Goal: Transaction & Acquisition: Purchase product/service

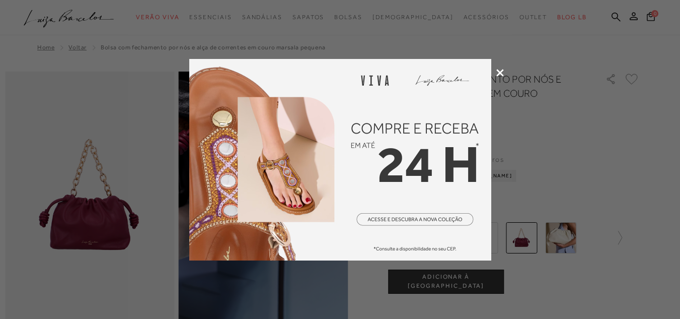
click at [500, 76] on div at bounding box center [340, 159] width 680 height 319
click at [501, 71] on icon at bounding box center [500, 73] width 8 height 8
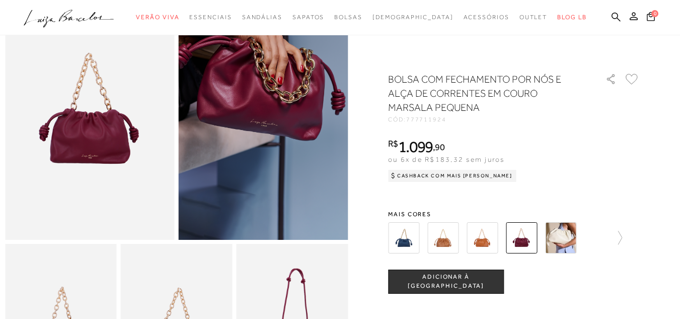
scroll to position [101, 0]
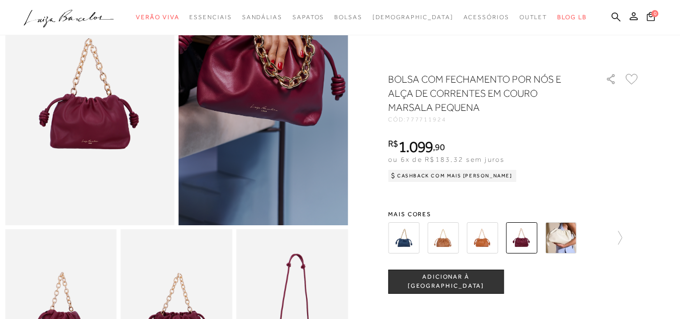
click at [567, 239] on img at bounding box center [560, 237] width 31 height 31
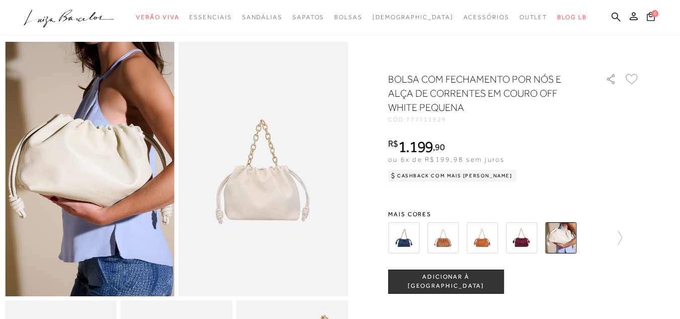
scroll to position [50, 0]
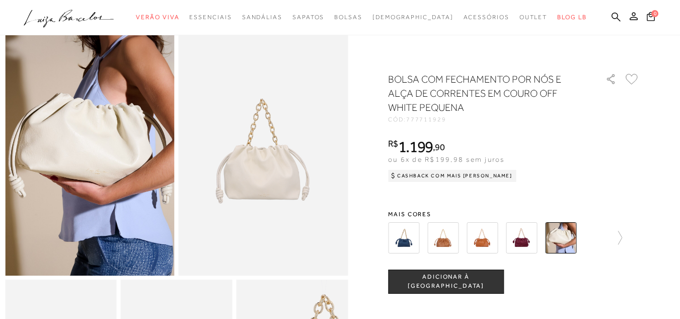
click at [419, 236] on img at bounding box center [403, 237] width 31 height 31
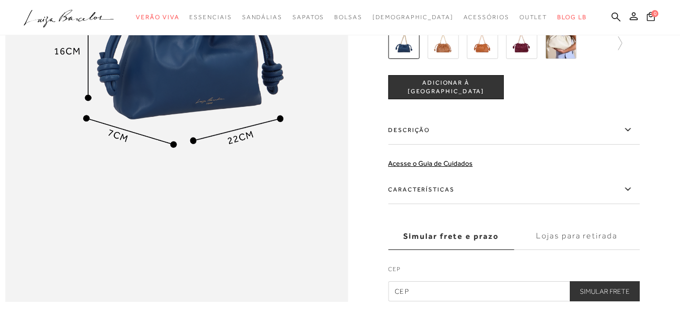
scroll to position [906, 0]
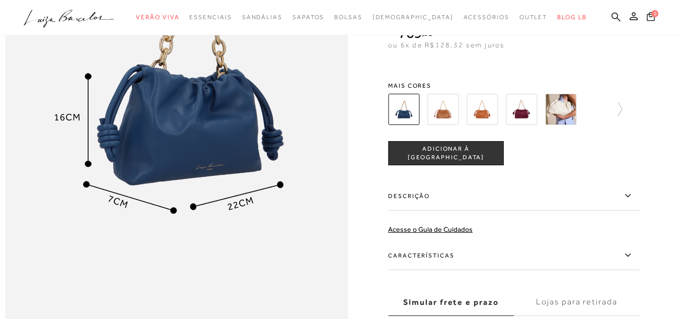
click at [448, 125] on img at bounding box center [442, 109] width 31 height 31
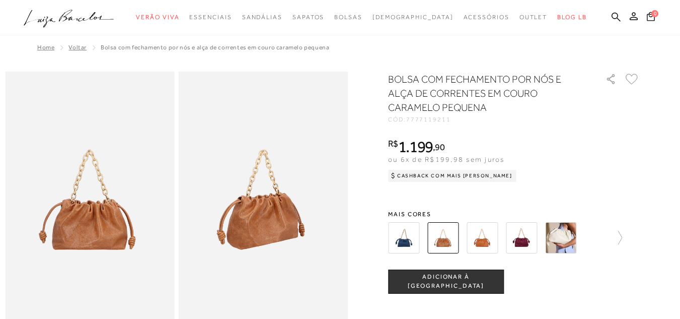
click at [498, 250] on img at bounding box center [481, 237] width 31 height 31
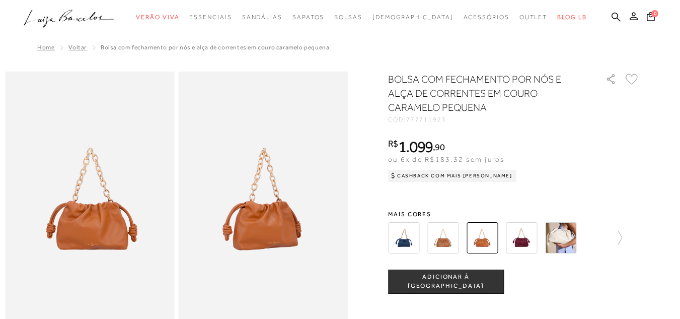
click at [516, 233] on img at bounding box center [521, 237] width 31 height 31
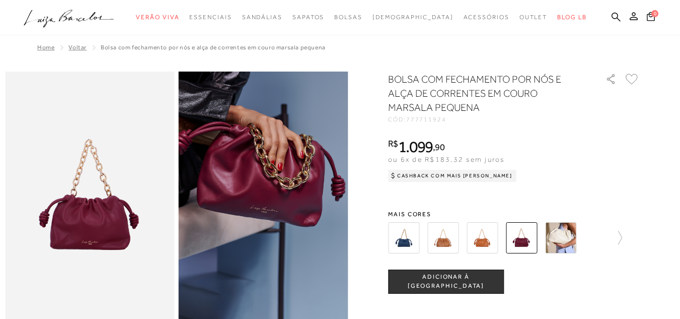
click at [94, 8] on nav ".a{fill-rule:evenodd;} Verão Viva Em alta Favoritos das Influenciadoras Apostas…" at bounding box center [332, 18] width 655 height 21
click at [95, 16] on icon ".a{fill-rule:evenodd;}" at bounding box center [69, 18] width 91 height 21
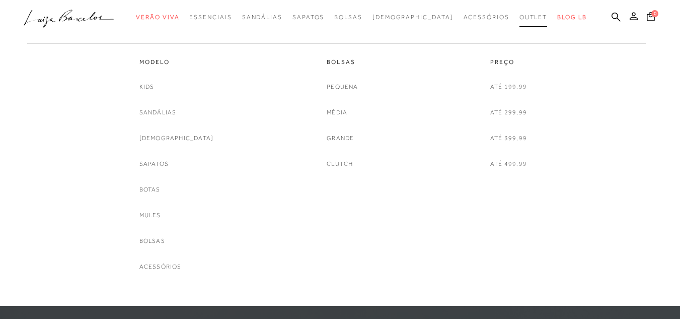
click at [519, 19] on span "Outlet" at bounding box center [533, 17] width 28 height 7
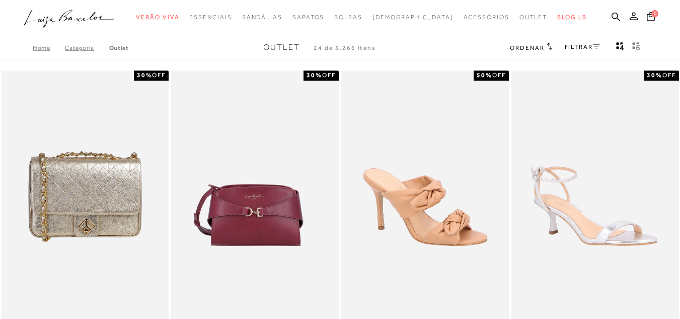
drag, startPoint x: 166, startPoint y: 214, endPoint x: 579, endPoint y: 57, distance: 442.0
click at [579, 57] on div "Home Categoria Outlet Outlet 24 de 3.266 itens Ordenar Ordenar por Padrão Lança…" at bounding box center [340, 48] width 680 height 26
click at [527, 41] on div "Ordenar Ordenar por Padrão Lançamentos Estoque Menor preço" at bounding box center [531, 47] width 42 height 13
click at [574, 47] on link "FILTRAR" at bounding box center [582, 46] width 35 height 7
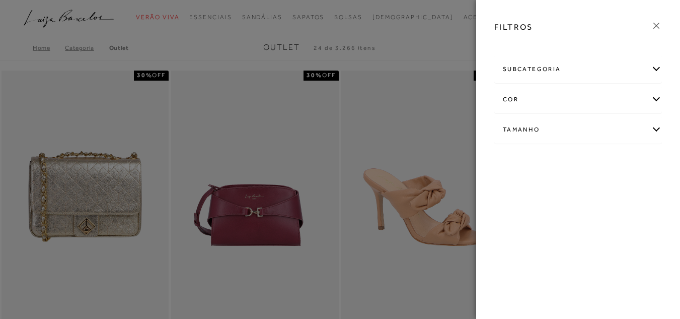
click at [540, 128] on div "Tamanho" at bounding box center [578, 129] width 167 height 27
click at [512, 207] on link "Ver mais..." at bounding box center [521, 206] width 27 height 8
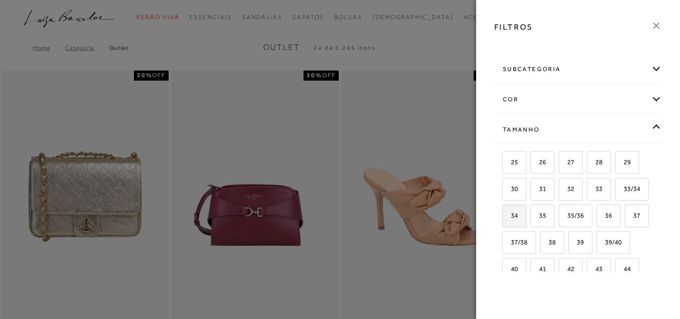
scroll to position [99, 0]
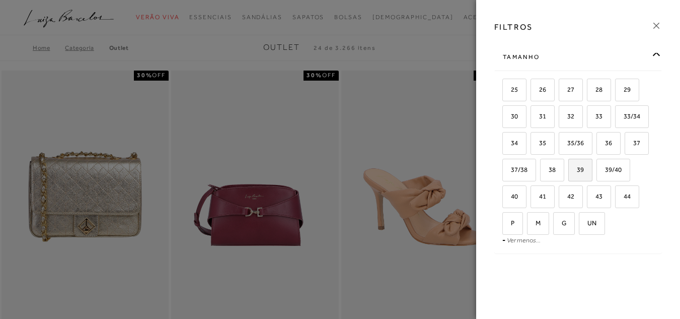
click at [569, 169] on span "39" at bounding box center [576, 170] width 15 height 8
click at [567, 169] on input "39" at bounding box center [572, 171] width 10 height 10
checkbox input "true"
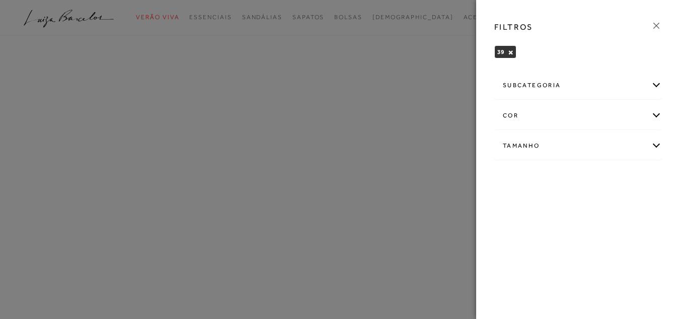
click at [454, 27] on div at bounding box center [340, 159] width 680 height 319
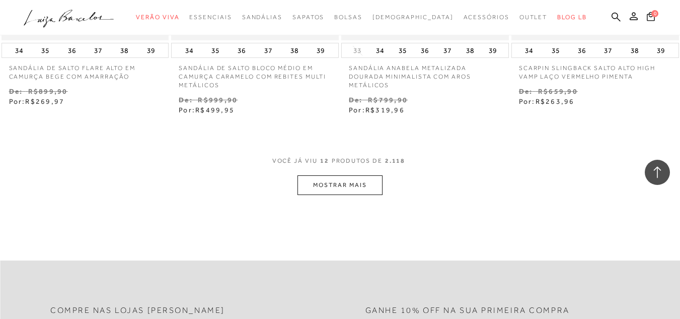
scroll to position [956, 0]
click at [361, 193] on button "MOSTRAR MAIS" at bounding box center [339, 185] width 85 height 20
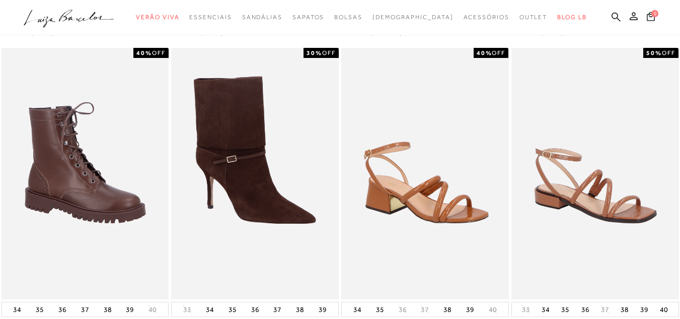
scroll to position [0, 0]
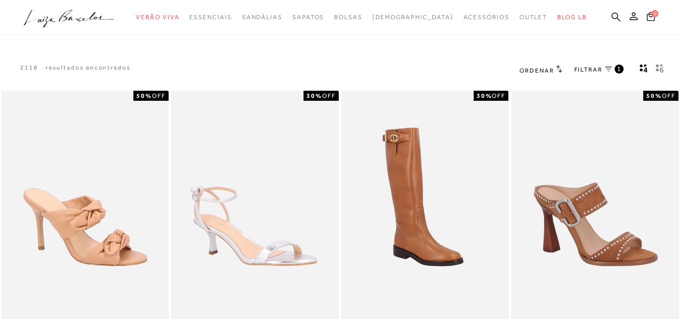
click at [534, 73] on span "Ordenar" at bounding box center [536, 70] width 34 height 7
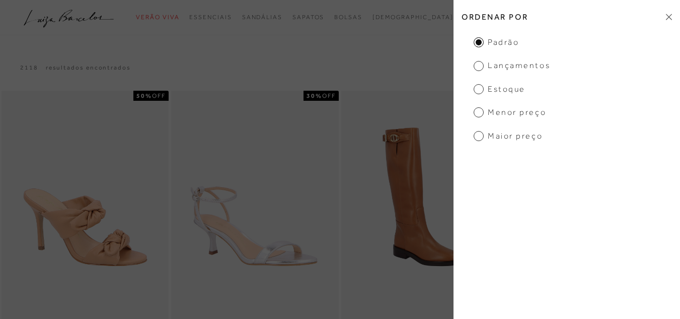
click at [476, 66] on span "Lançamentos" at bounding box center [512, 65] width 76 height 11
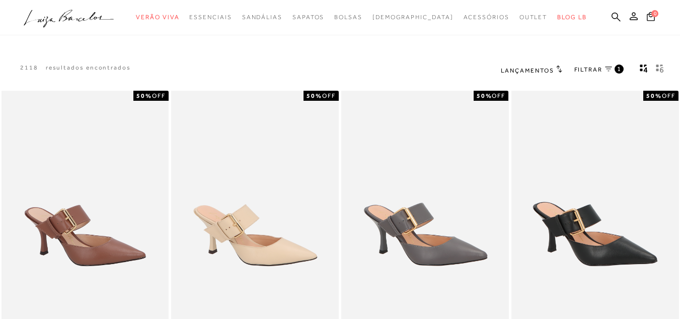
click at [604, 68] on link "FILTRAR 1" at bounding box center [598, 69] width 49 height 11
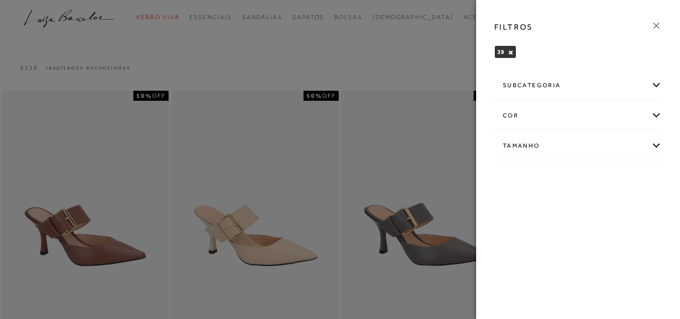
click at [556, 138] on div "Tamanho" at bounding box center [578, 145] width 167 height 27
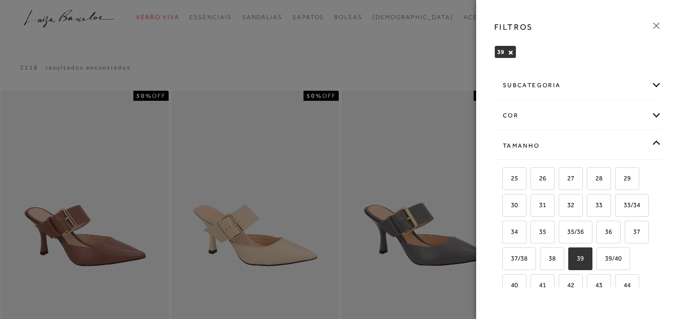
click at [569, 269] on label "39" at bounding box center [580, 259] width 23 height 22
click at [567, 265] on input "39" at bounding box center [572, 260] width 10 height 10
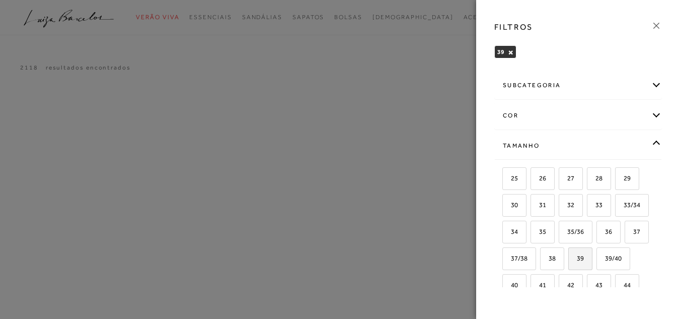
scroll to position [5, 0]
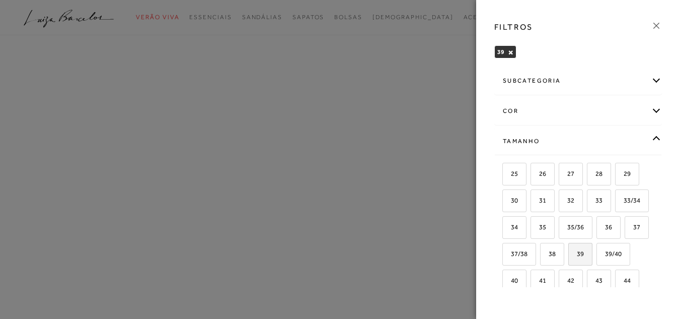
click at [569, 265] on label "39" at bounding box center [580, 254] width 23 height 22
click at [567, 260] on input "39" at bounding box center [572, 255] width 10 height 10
checkbox input "true"
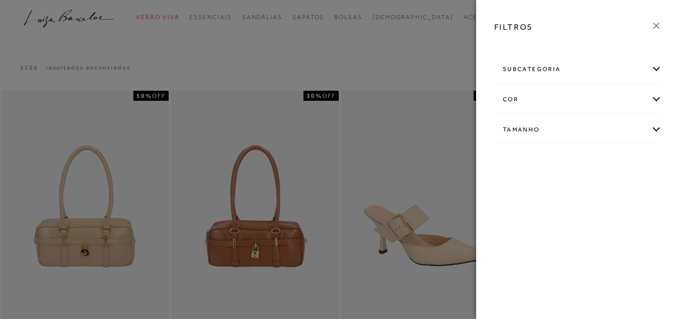
scroll to position [0, 0]
click at [656, 130] on div "Tamanho" at bounding box center [578, 129] width 167 height 27
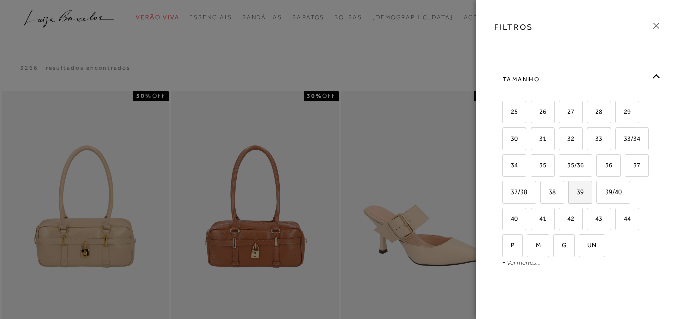
click at [569, 195] on span "39" at bounding box center [576, 192] width 15 height 8
click at [567, 198] on input "39" at bounding box center [572, 193] width 10 height 10
checkbox input "true"
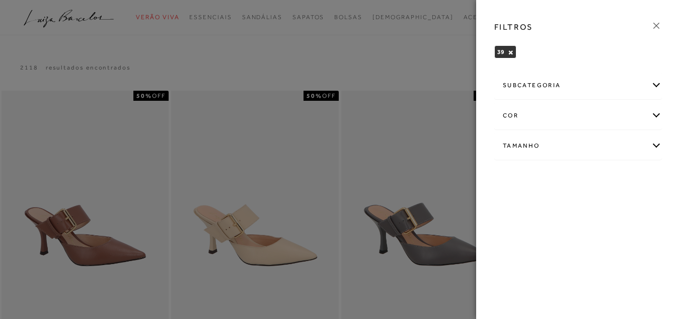
click at [430, 48] on div at bounding box center [340, 159] width 680 height 319
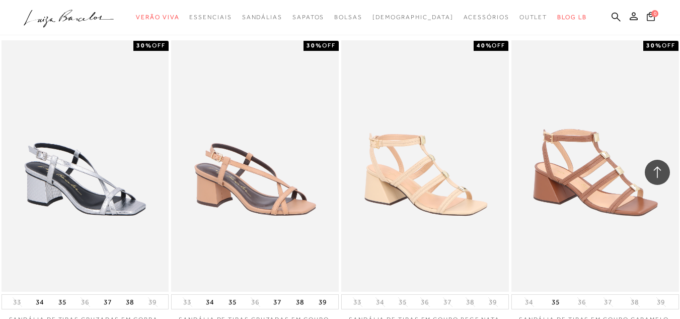
scroll to position [906, 0]
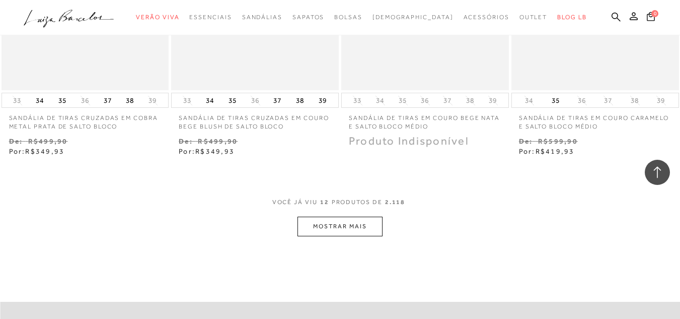
click at [349, 233] on button "MOSTRAR MAIS" at bounding box center [339, 226] width 85 height 20
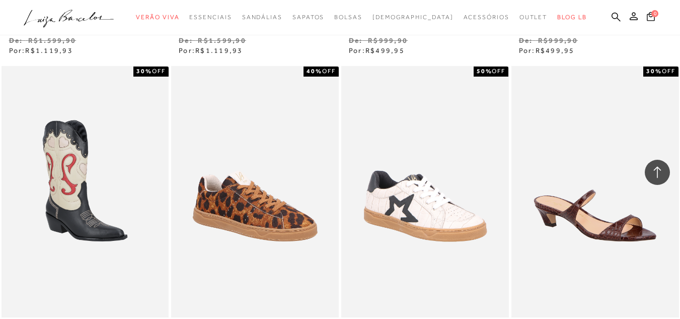
scroll to position [1912, 0]
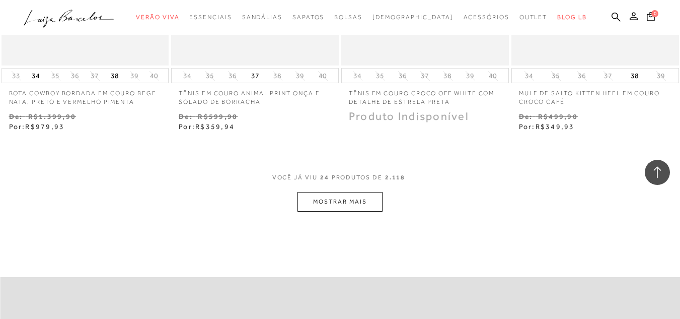
click at [354, 200] on button "MOSTRAR MAIS" at bounding box center [339, 202] width 85 height 20
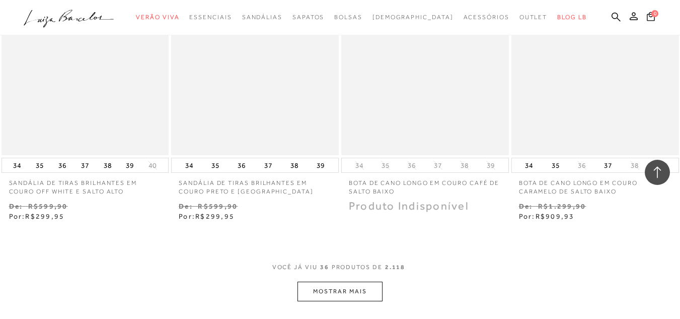
scroll to position [2969, 0]
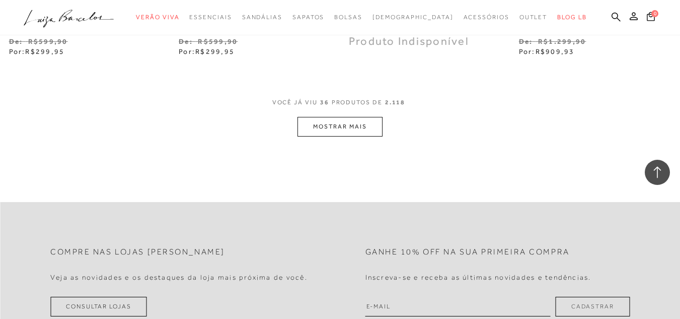
click at [352, 134] on button "MOSTRAR MAIS" at bounding box center [339, 127] width 85 height 20
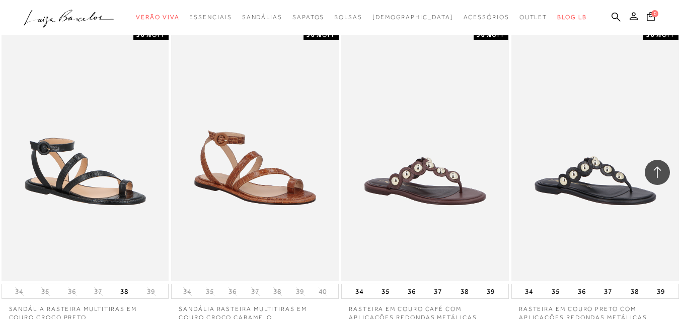
scroll to position [3774, 0]
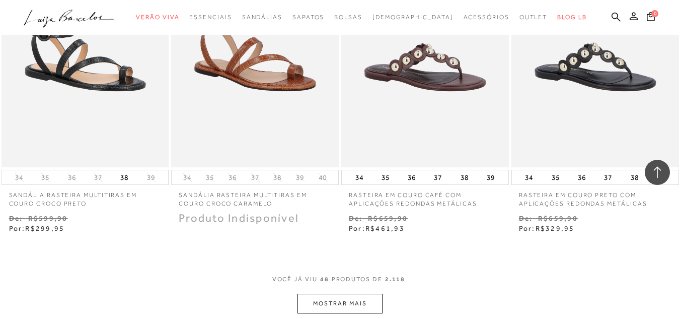
click at [336, 306] on button "MOSTRAR MAIS" at bounding box center [339, 303] width 85 height 20
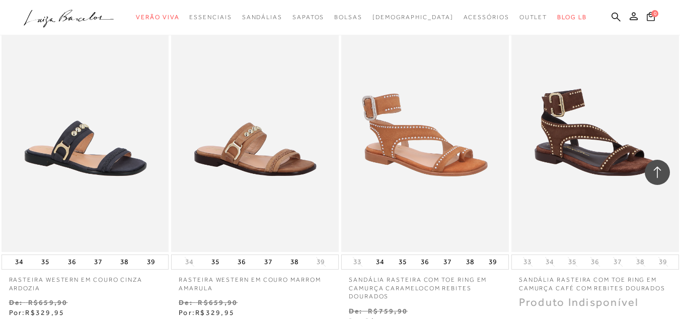
scroll to position [4831, 0]
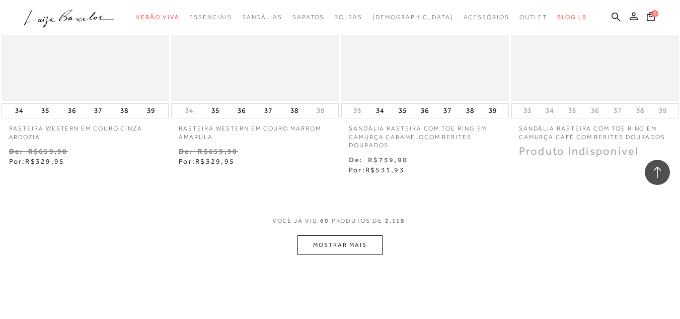
click at [332, 247] on button "MOSTRAR MAIS" at bounding box center [339, 245] width 85 height 20
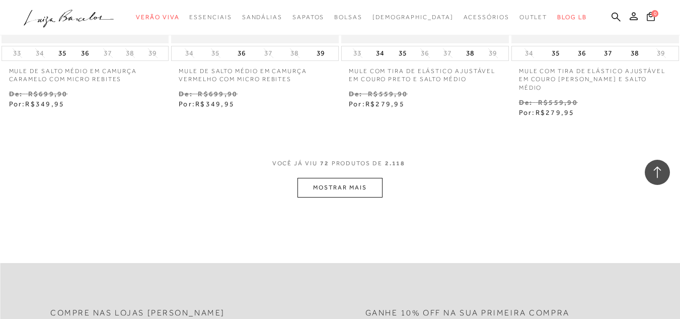
scroll to position [5888, 0]
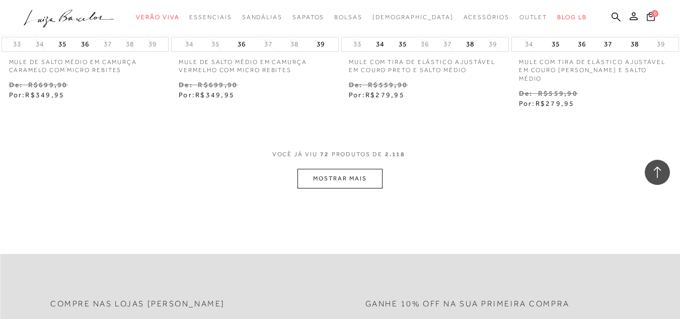
click at [337, 167] on div "VOCê JÁ VIU 72 PRODUTOS DE 2.118" at bounding box center [340, 159] width 136 height 19
click at [336, 171] on button "MOSTRAR MAIS" at bounding box center [339, 179] width 85 height 20
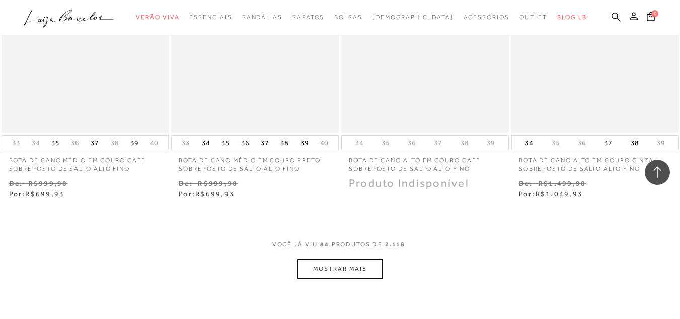
scroll to position [6793, 0]
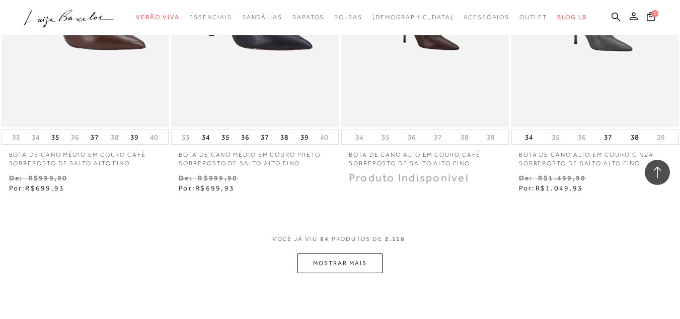
click at [333, 253] on button "MOSTRAR MAIS" at bounding box center [339, 263] width 85 height 20
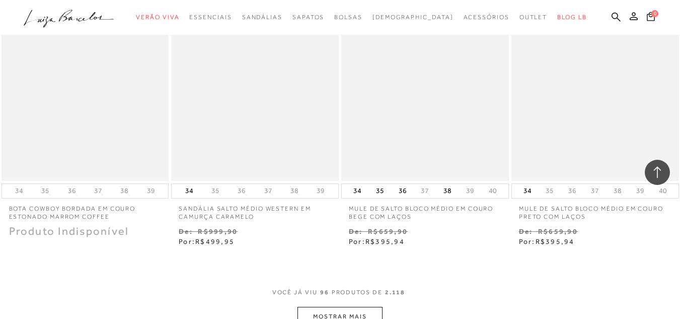
scroll to position [7850, 0]
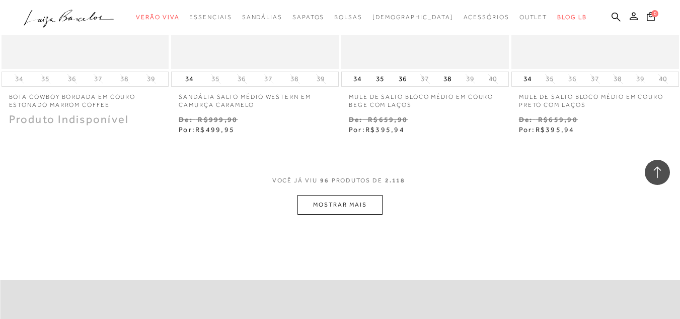
click at [327, 195] on button "MOSTRAR MAIS" at bounding box center [339, 205] width 85 height 20
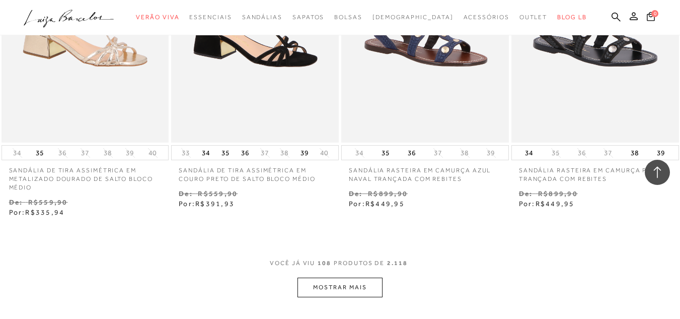
scroll to position [8806, 0]
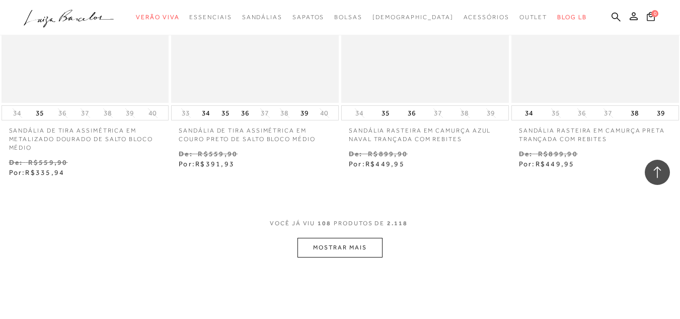
click at [325, 238] on button "MOSTRAR MAIS" at bounding box center [339, 248] width 85 height 20
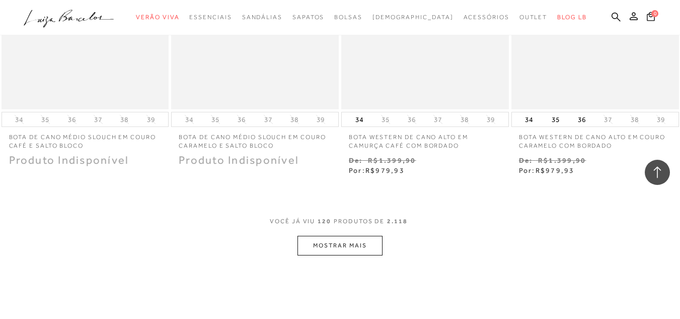
scroll to position [9913, 0]
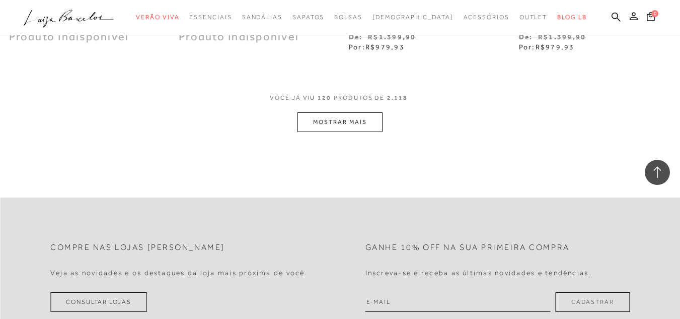
click at [347, 114] on button "MOSTRAR MAIS" at bounding box center [339, 122] width 85 height 20
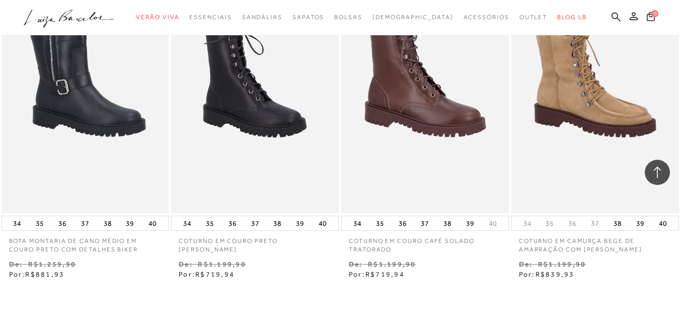
scroll to position [10869, 0]
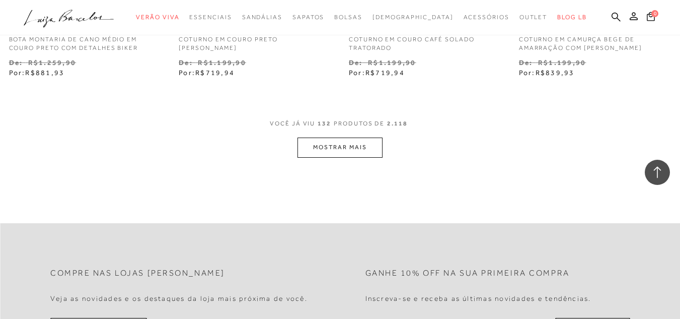
click at [329, 148] on button "MOSTRAR MAIS" at bounding box center [339, 147] width 85 height 20
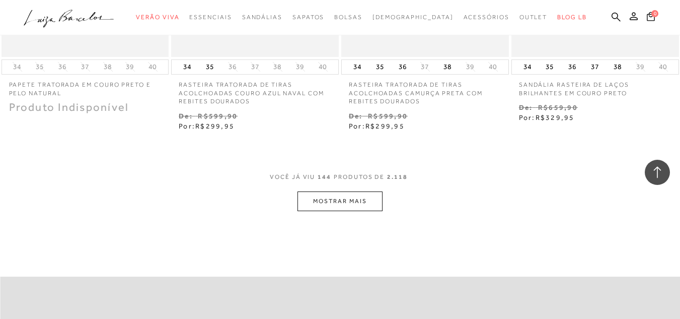
scroll to position [11864, 0]
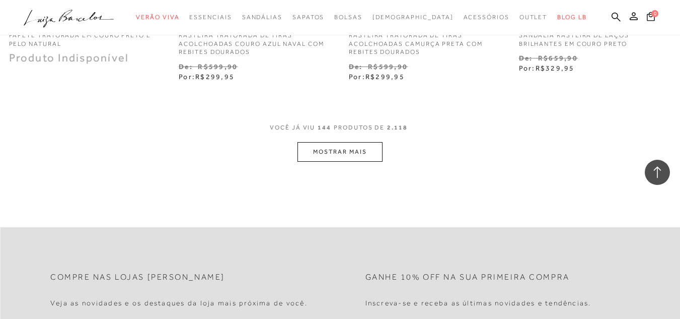
click at [331, 146] on button "MOSTRAR MAIS" at bounding box center [339, 152] width 85 height 20
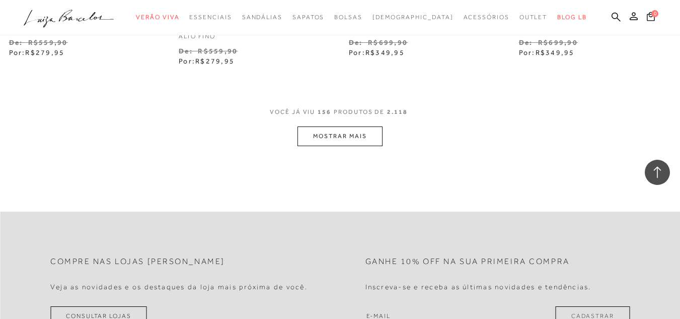
scroll to position [12921, 0]
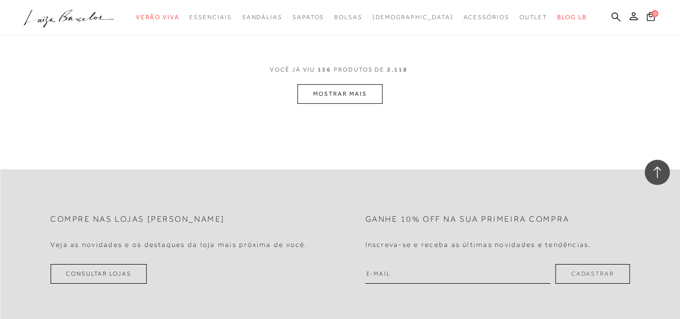
click at [339, 84] on button "MOSTRAR MAIS" at bounding box center [339, 94] width 85 height 20
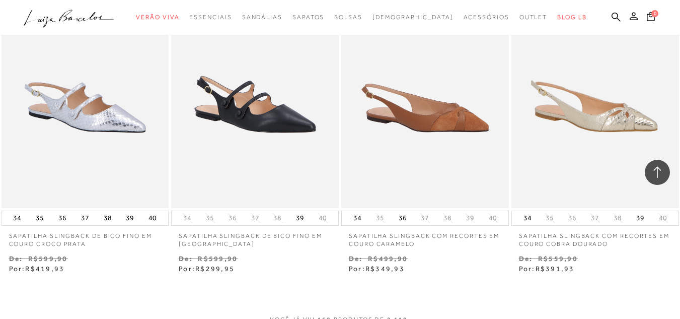
scroll to position [13675, 0]
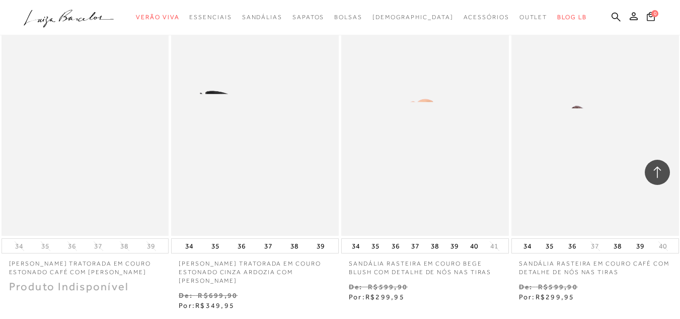
scroll to position [14782, 0]
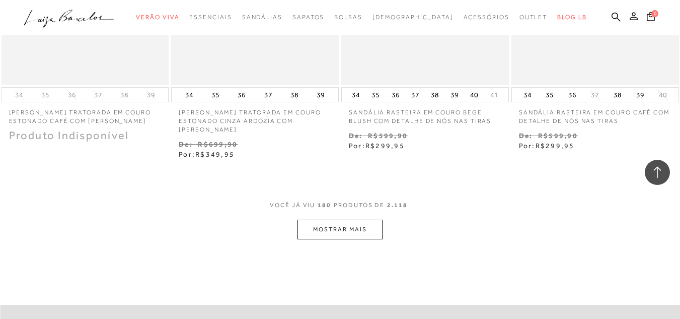
click at [346, 219] on button "MOSTRAR MAIS" at bounding box center [339, 229] width 85 height 20
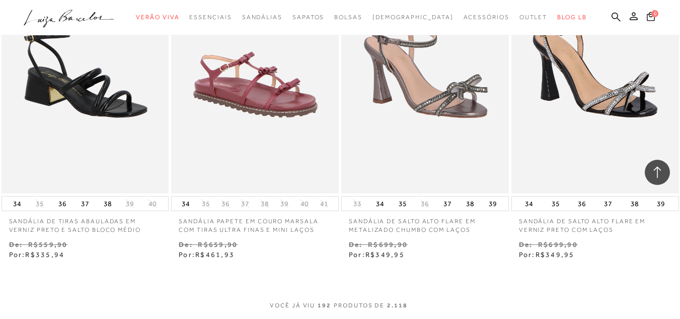
scroll to position [15727, 0]
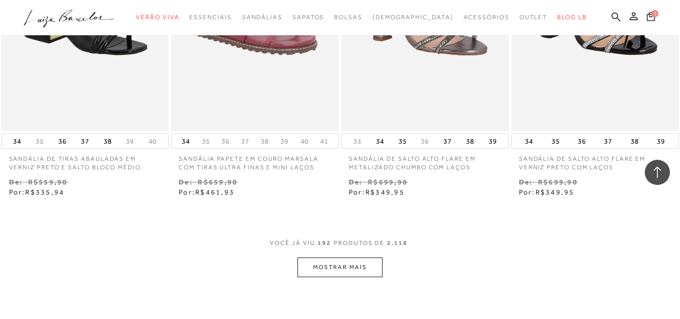
click at [331, 257] on button "MOSTRAR MAIS" at bounding box center [339, 267] width 85 height 20
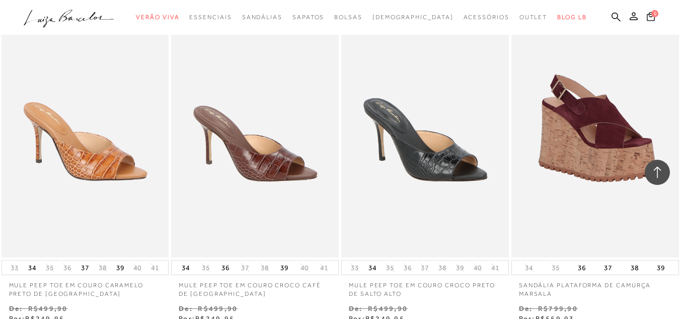
scroll to position [16783, 0]
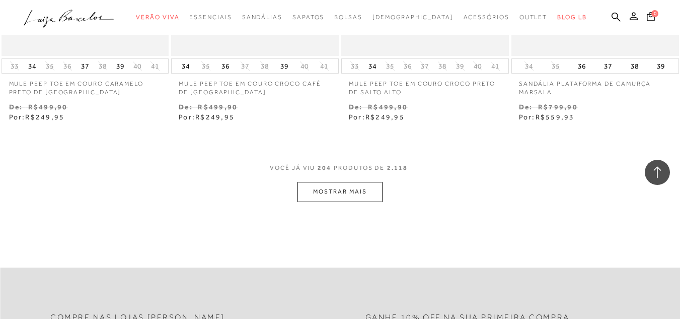
click at [346, 183] on button "MOSTRAR MAIS" at bounding box center [339, 192] width 85 height 20
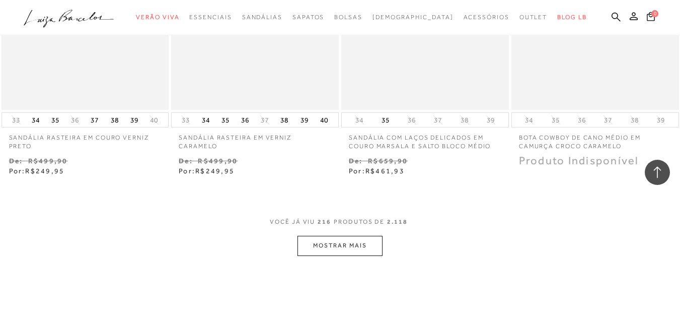
scroll to position [17878, 0]
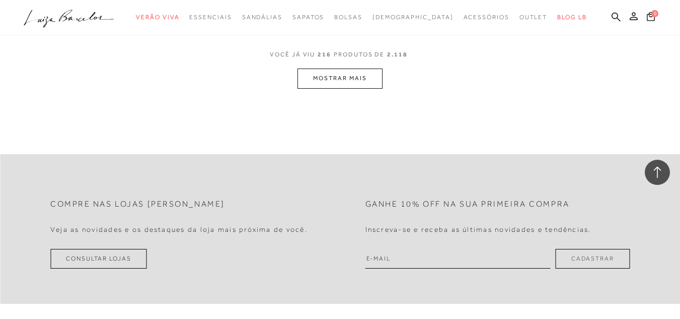
click at [342, 75] on button "MOSTRAR MAIS" at bounding box center [339, 78] width 85 height 20
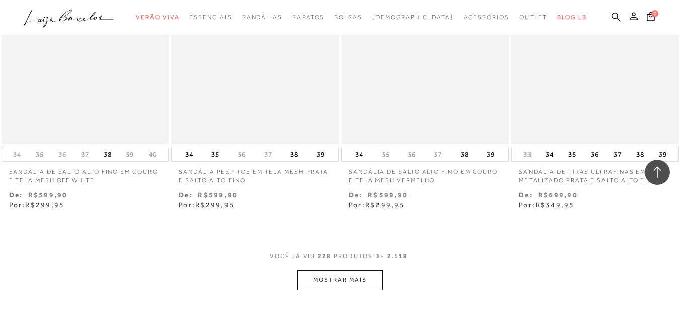
scroll to position [18671, 0]
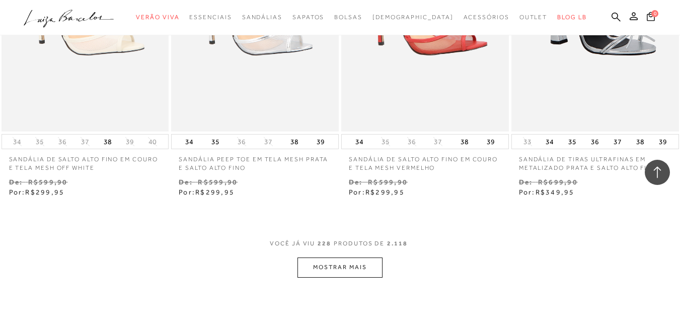
click at [330, 257] on button "MOSTRAR MAIS" at bounding box center [339, 267] width 85 height 20
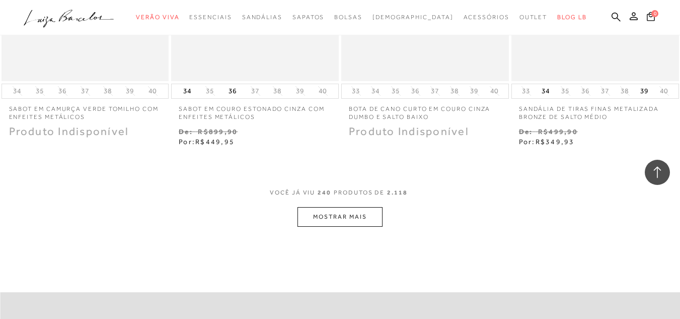
scroll to position [19766, 0]
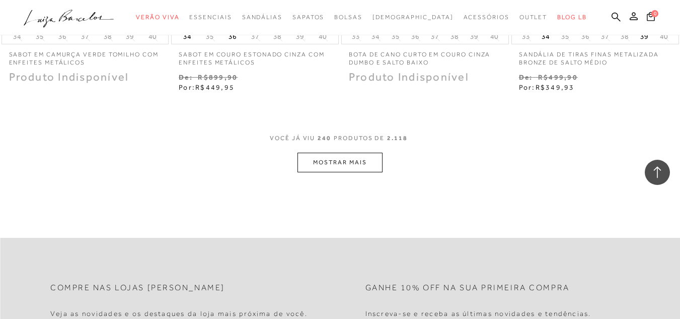
click at [350, 152] on button "MOSTRAR MAIS" at bounding box center [339, 162] width 85 height 20
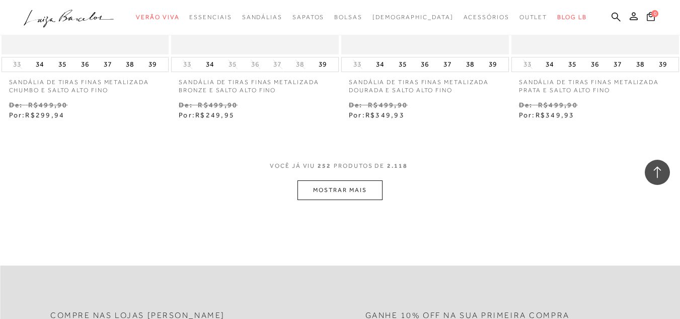
scroll to position [20722, 0]
click at [353, 184] on button "MOSTRAR MAIS" at bounding box center [339, 188] width 85 height 20
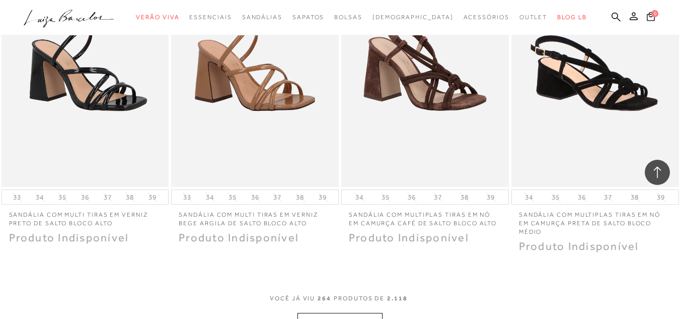
scroll to position [21679, 0]
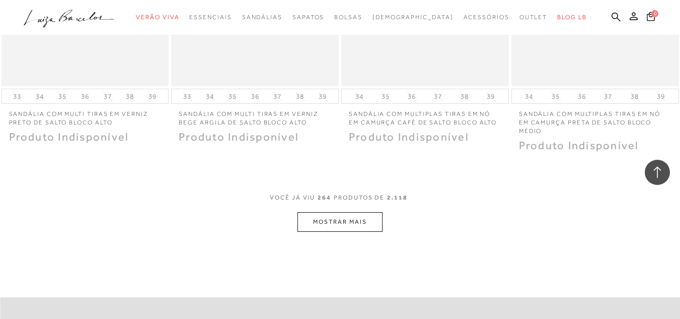
click at [336, 218] on button "MOSTRAR MAIS" at bounding box center [339, 222] width 85 height 20
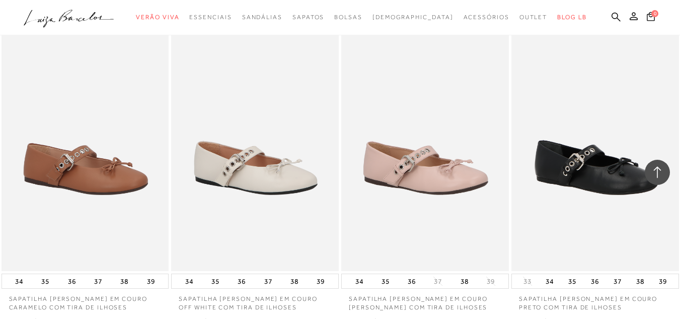
scroll to position [22685, 0]
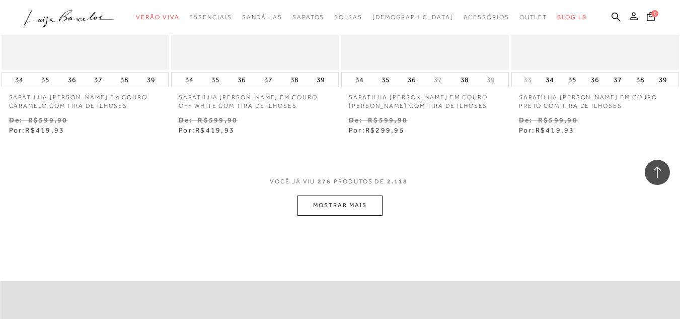
click at [348, 195] on button "MOSTRAR MAIS" at bounding box center [339, 205] width 85 height 20
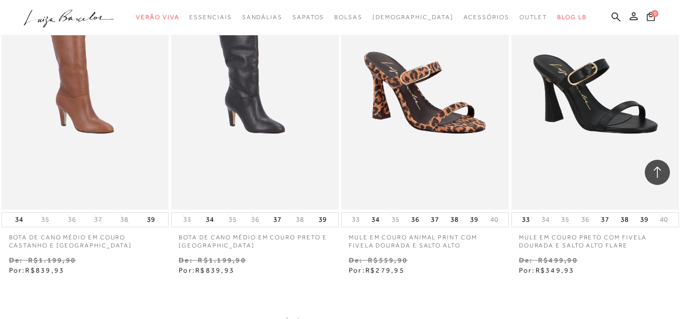
scroll to position [23659, 0]
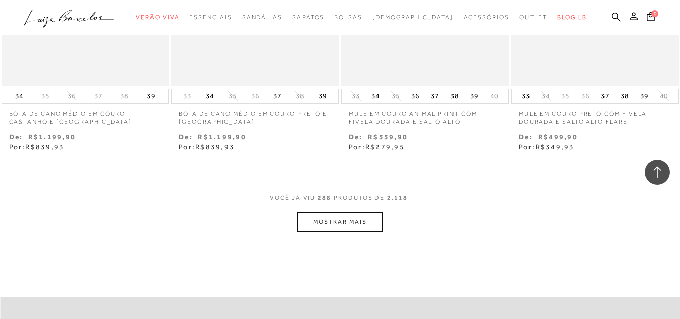
click at [343, 216] on button "MOSTRAR MAIS" at bounding box center [339, 222] width 85 height 20
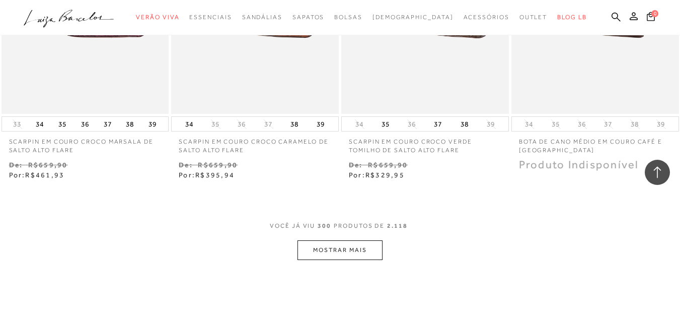
scroll to position [24665, 0]
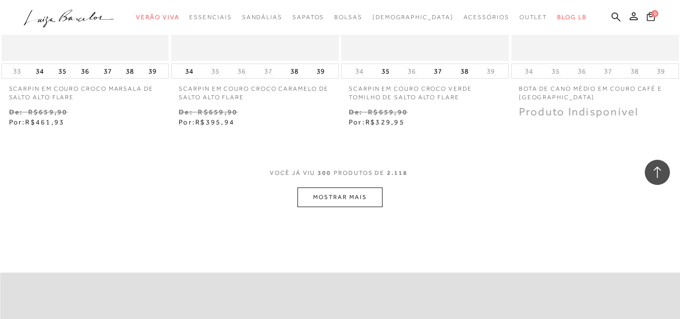
click at [357, 191] on button "MOSTRAR MAIS" at bounding box center [339, 197] width 85 height 20
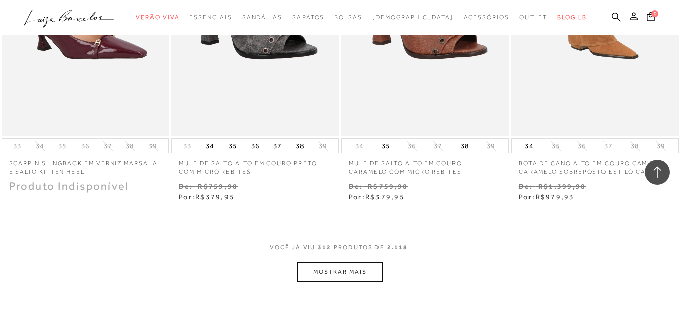
scroll to position [25621, 0]
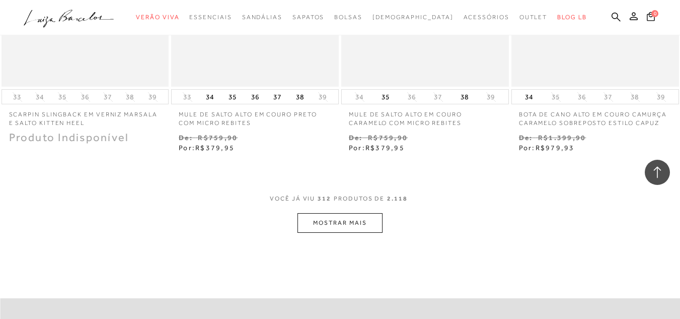
click at [350, 213] on button "MOSTRAR MAIS" at bounding box center [339, 223] width 85 height 20
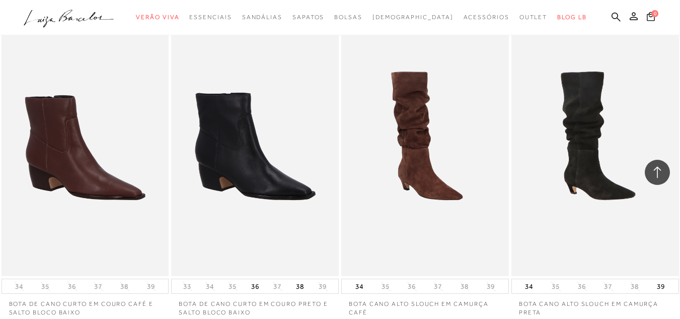
scroll to position [26615, 0]
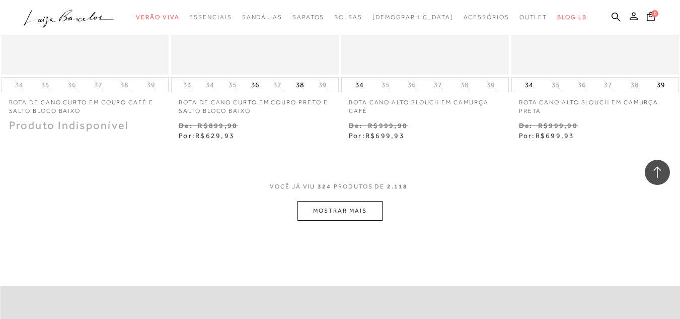
click at [352, 201] on button "MOSTRAR MAIS" at bounding box center [339, 211] width 85 height 20
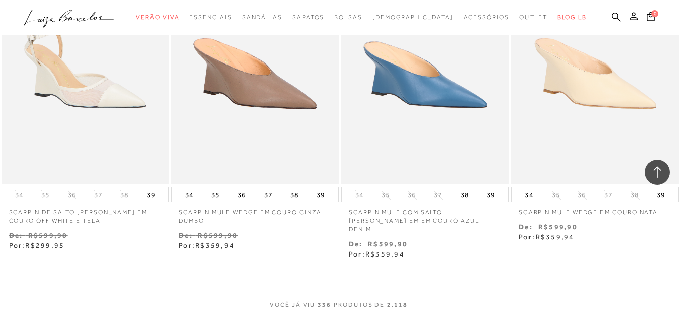
scroll to position [27509, 0]
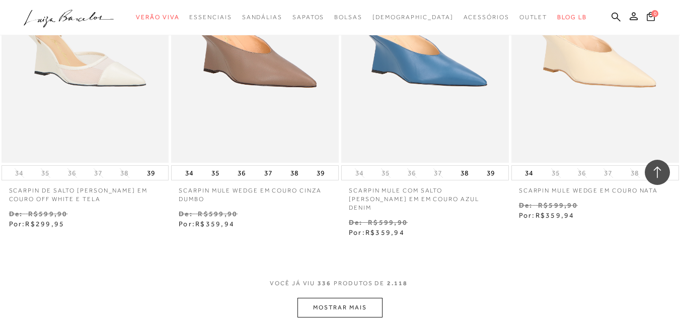
click at [325, 297] on button "MOSTRAR MAIS" at bounding box center [339, 307] width 85 height 20
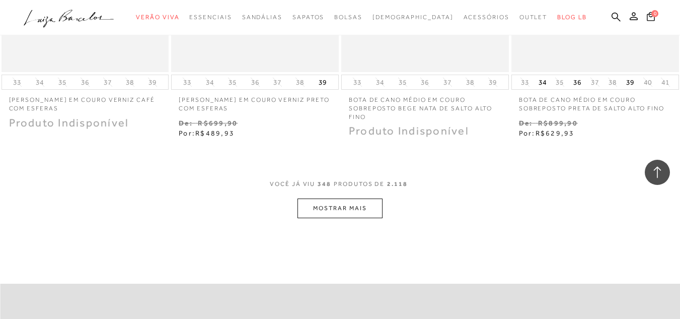
scroll to position [28684, 0]
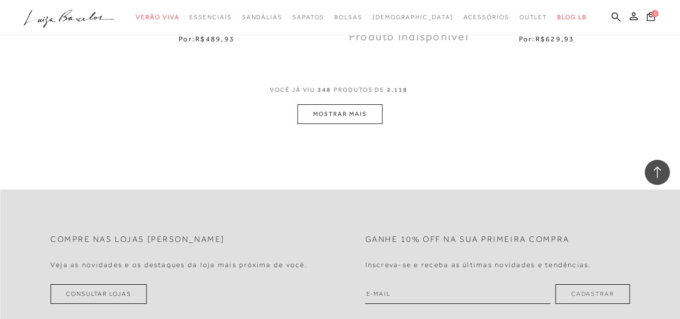
click at [364, 104] on button "MOSTRAR MAIS" at bounding box center [339, 114] width 85 height 20
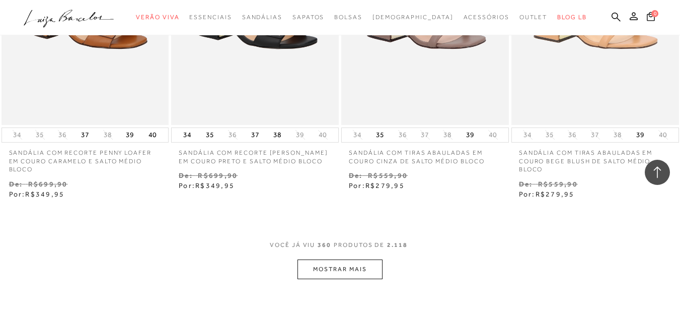
scroll to position [29628, 0]
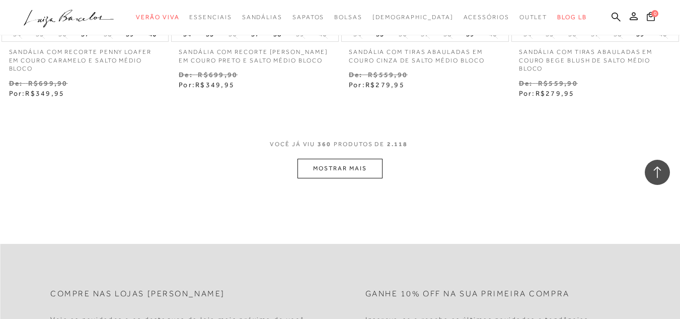
click at [362, 159] on button "MOSTRAR MAIS" at bounding box center [339, 169] width 85 height 20
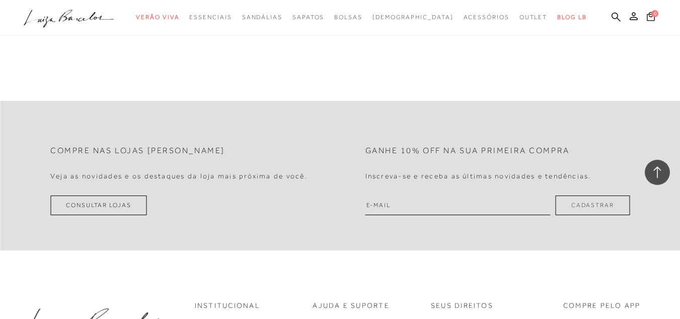
scroll to position [30652, 0]
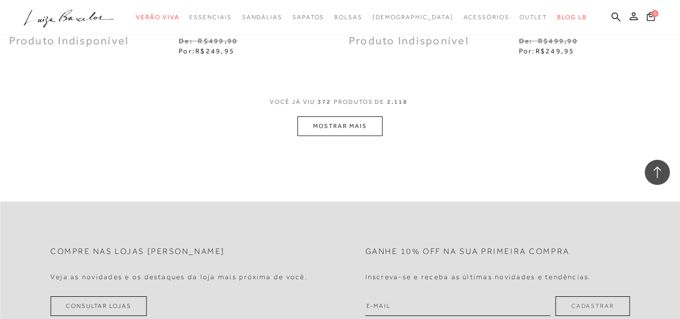
click at [355, 116] on button "MOSTRAR MAIS" at bounding box center [339, 126] width 85 height 20
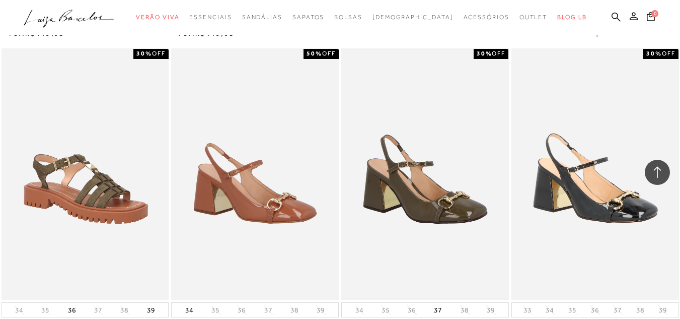
scroll to position [31444, 0]
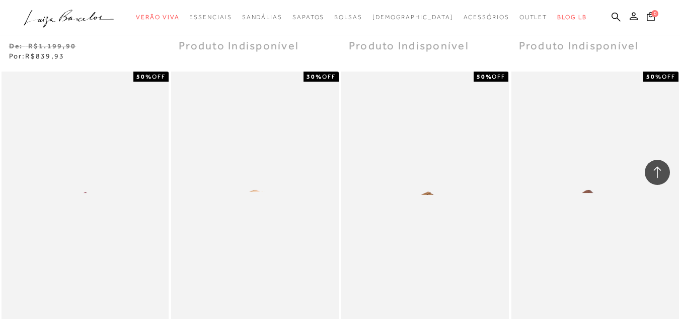
scroll to position [32602, 0]
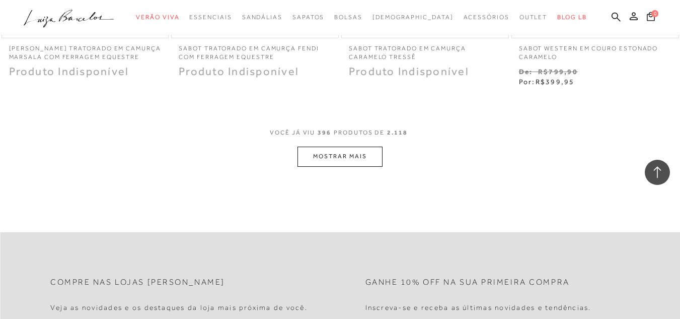
click at [348, 146] on button "MOSTRAR MAIS" at bounding box center [339, 156] width 85 height 20
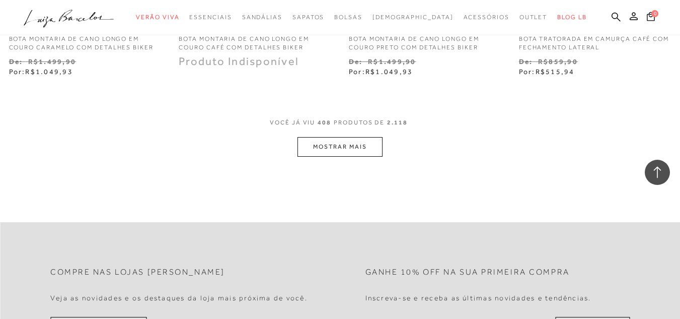
scroll to position [33608, 0]
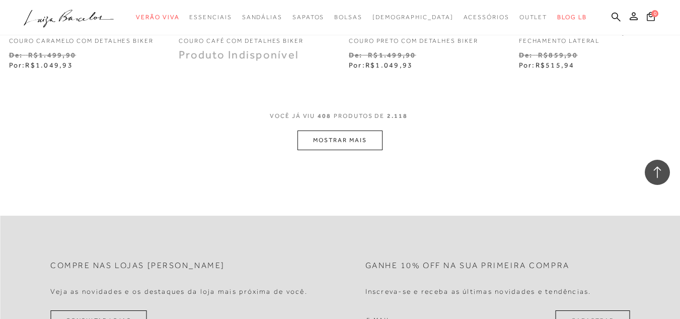
click at [358, 130] on button "MOSTRAR MAIS" at bounding box center [339, 140] width 85 height 20
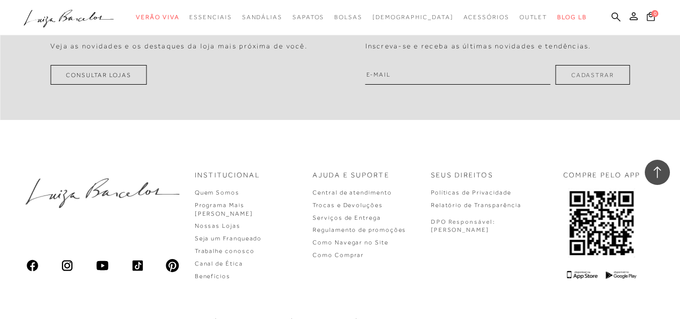
scroll to position [34635, 0]
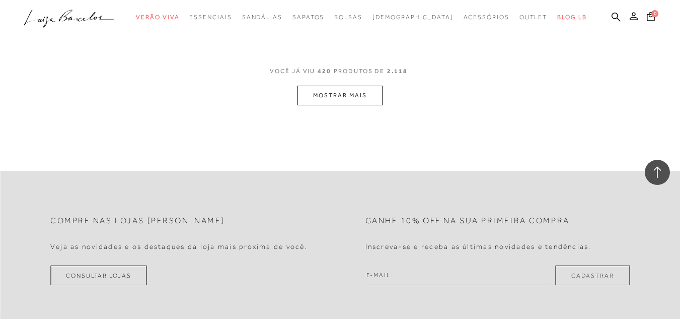
click at [354, 86] on button "MOSTRAR MAIS" at bounding box center [339, 96] width 85 height 20
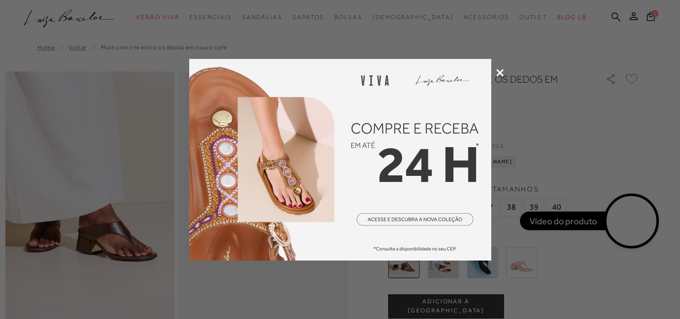
click at [499, 71] on icon at bounding box center [500, 73] width 8 height 8
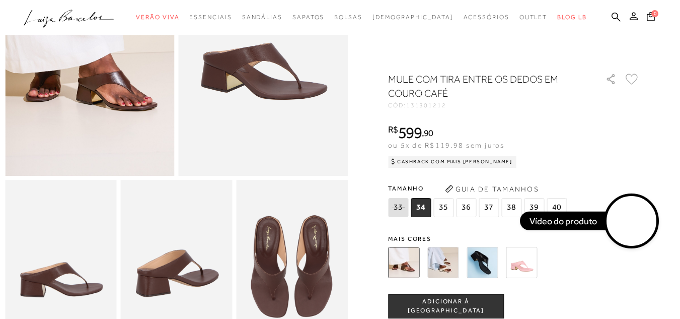
scroll to position [151, 0]
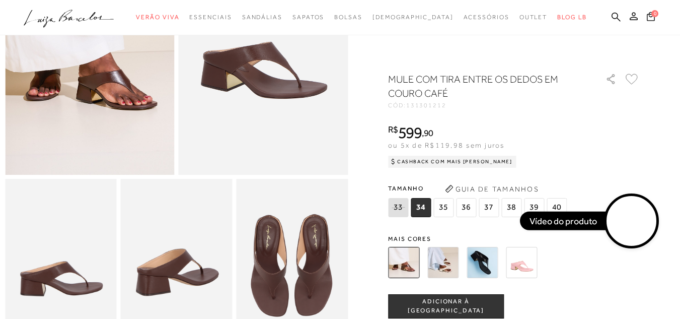
click at [530, 263] on img at bounding box center [521, 262] width 31 height 31
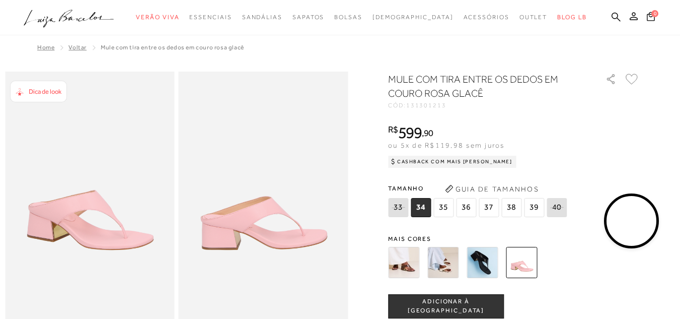
click at [491, 270] on img at bounding box center [481, 262] width 31 height 31
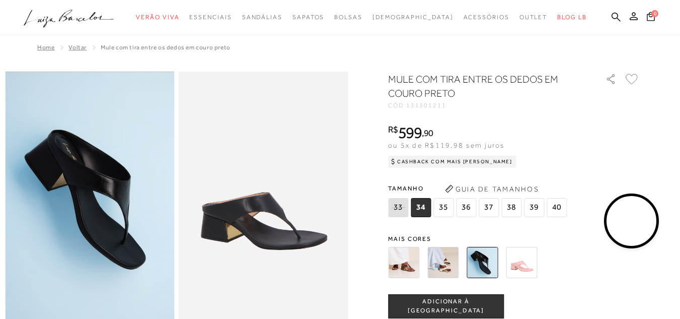
click at [446, 264] on img at bounding box center [442, 262] width 31 height 31
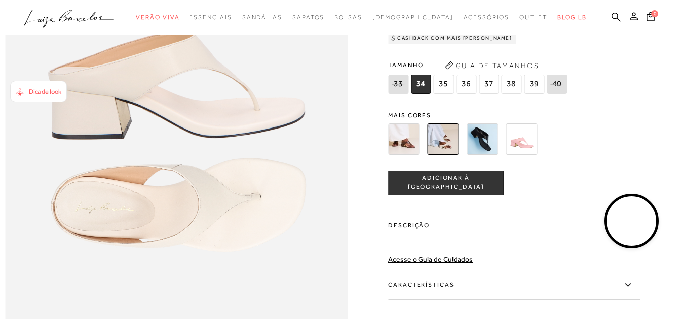
scroll to position [604, 0]
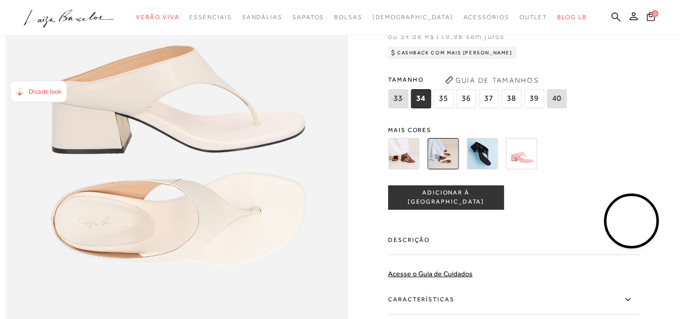
click at [394, 169] on img at bounding box center [403, 153] width 31 height 31
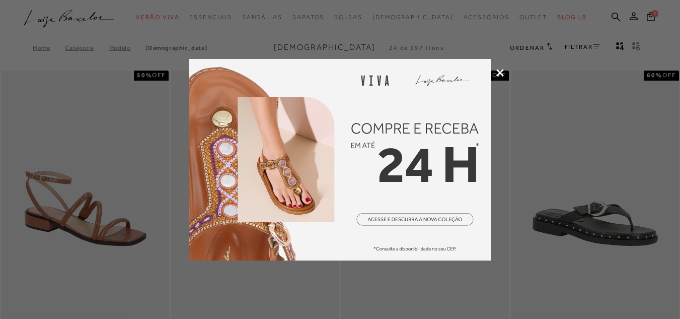
click at [491, 72] on div at bounding box center [340, 159] width 680 height 319
click at [498, 74] on icon at bounding box center [500, 73] width 8 height 8
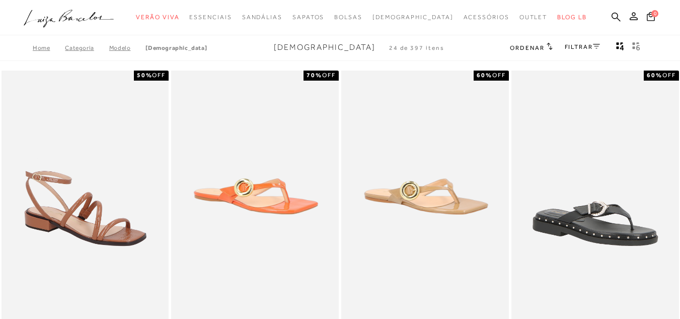
click at [581, 42] on div "FILTRAR" at bounding box center [582, 47] width 35 height 13
click at [580, 47] on link "FILTRAR" at bounding box center [582, 46] width 35 height 7
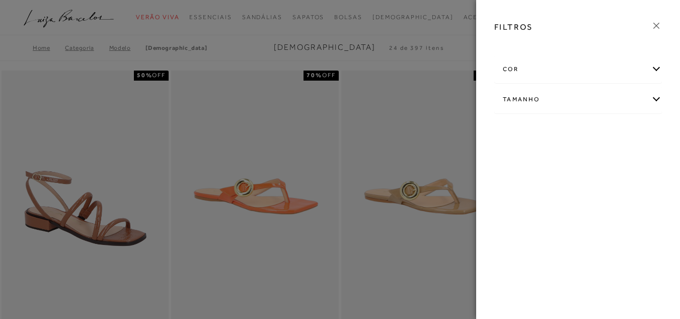
click at [545, 102] on div "Tamanho" at bounding box center [578, 99] width 167 height 27
click at [547, 184] on label "39" at bounding box center [542, 186] width 23 height 22
click at [539, 184] on input "39" at bounding box center [534, 187] width 10 height 10
checkbox input "true"
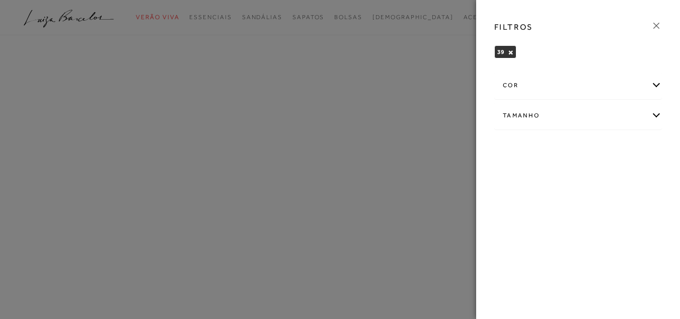
click at [447, 38] on div at bounding box center [340, 159] width 680 height 319
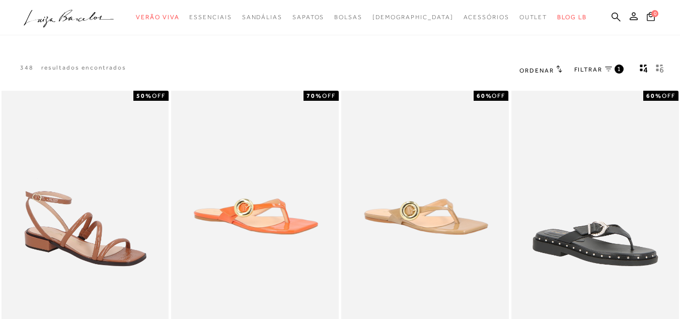
click at [551, 70] on span "Ordenar" at bounding box center [536, 70] width 34 height 7
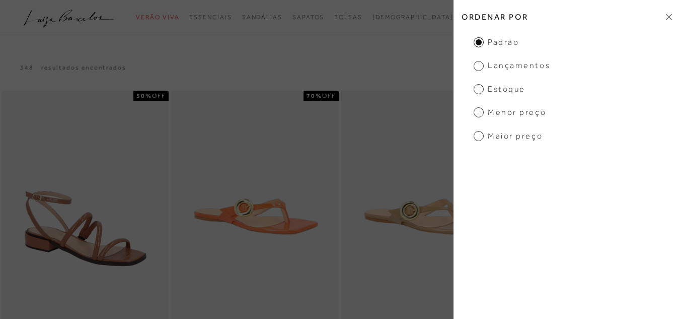
click at [496, 111] on span "Menor Preço" at bounding box center [510, 112] width 72 height 11
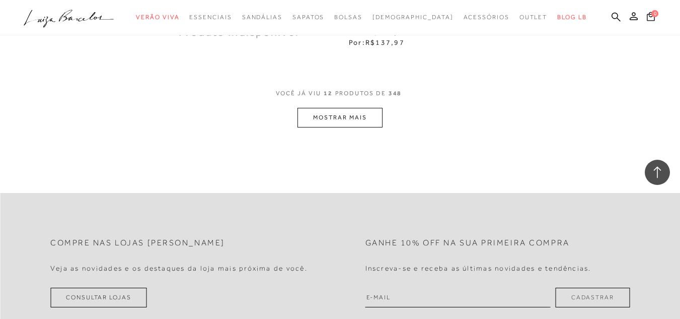
scroll to position [1006, 0]
click at [357, 117] on button "MOSTRAR MAIS" at bounding box center [339, 117] width 85 height 20
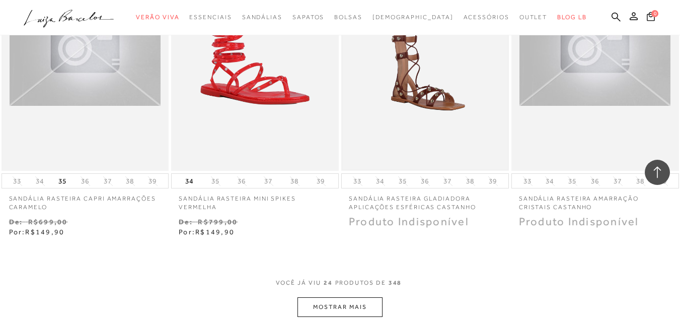
scroll to position [1950, 0]
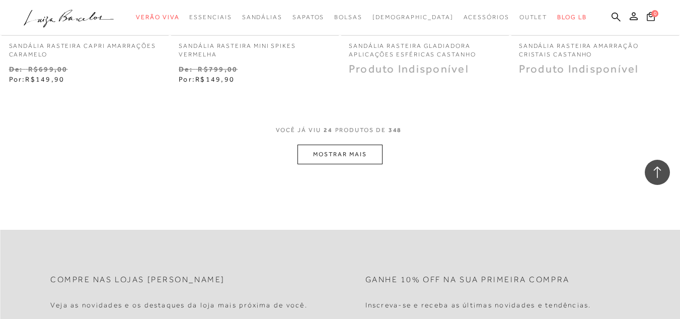
click at [368, 158] on button "MOSTRAR MAIS" at bounding box center [339, 154] width 85 height 20
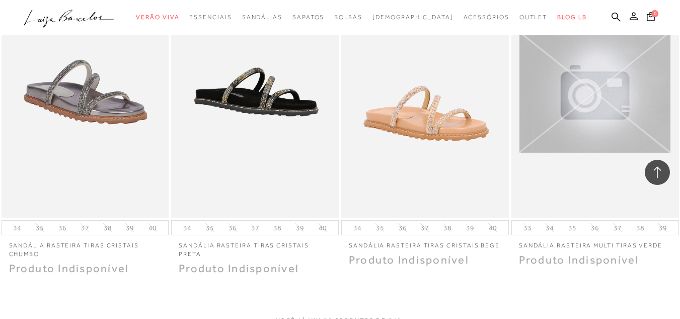
scroll to position [2907, 0]
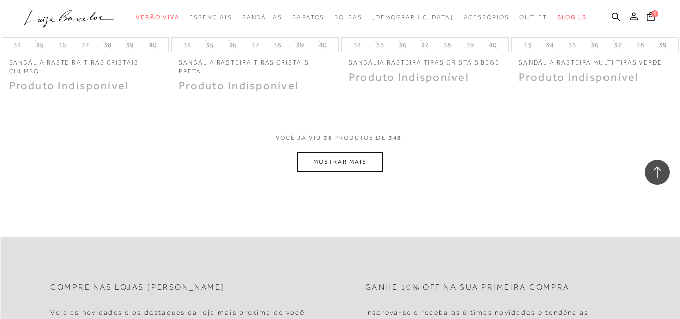
click at [367, 158] on button "MOSTRAR MAIS" at bounding box center [339, 162] width 85 height 20
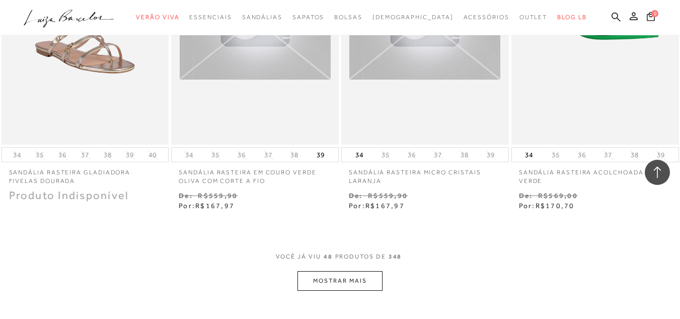
scroll to position [3762, 0]
click at [348, 272] on button "MOSTRAR MAIS" at bounding box center [339, 280] width 85 height 20
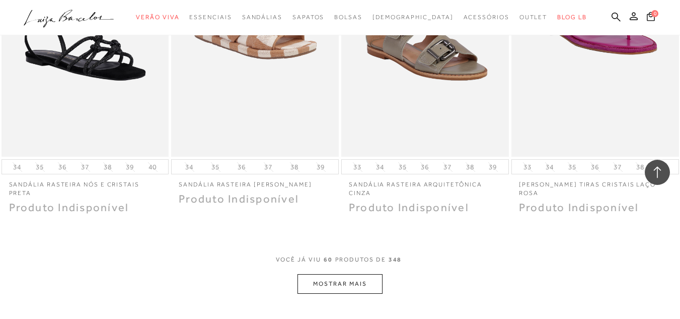
scroll to position [4869, 0]
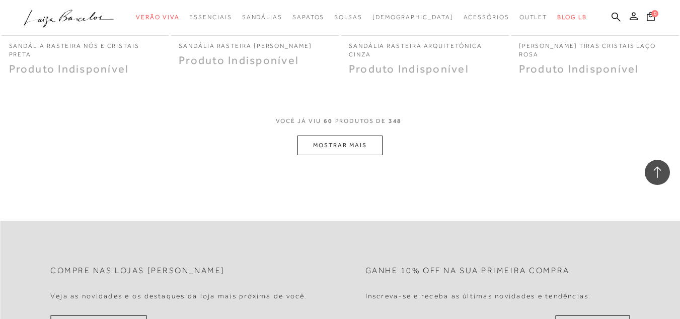
click at [371, 145] on button "MOSTRAR MAIS" at bounding box center [339, 145] width 85 height 20
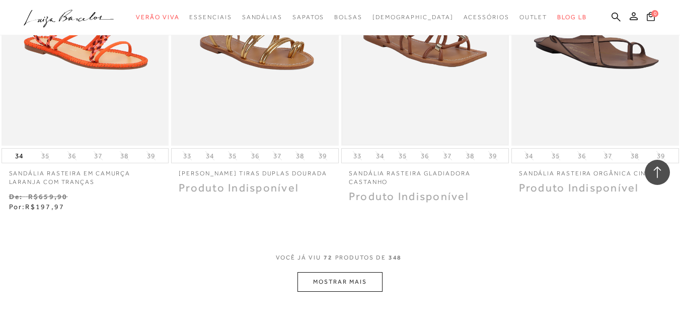
scroll to position [5876, 0]
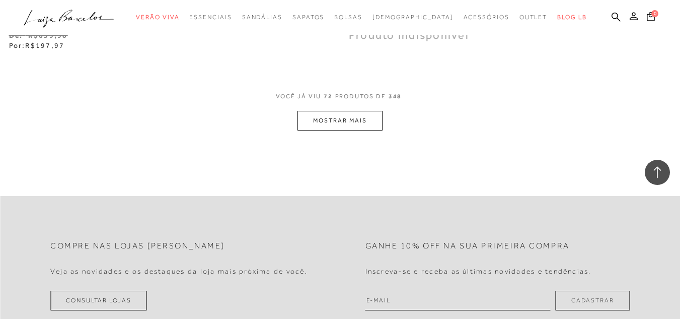
click at [346, 114] on button "MOSTRAR MAIS" at bounding box center [339, 121] width 85 height 20
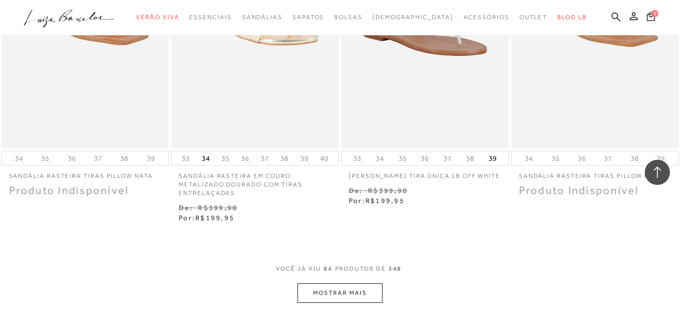
scroll to position [6731, 0]
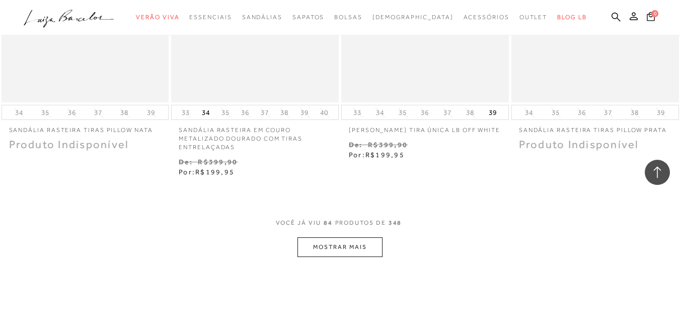
click at [370, 242] on button "MOSTRAR MAIS" at bounding box center [339, 247] width 85 height 20
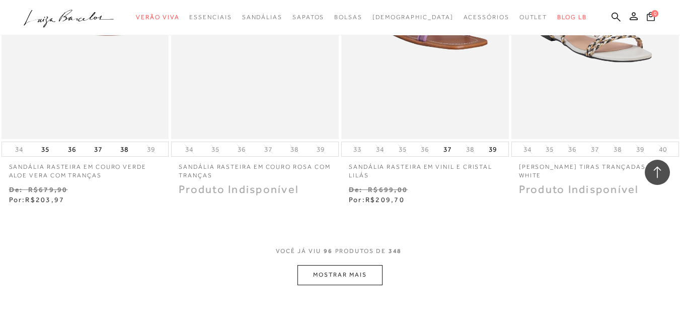
scroll to position [7838, 0]
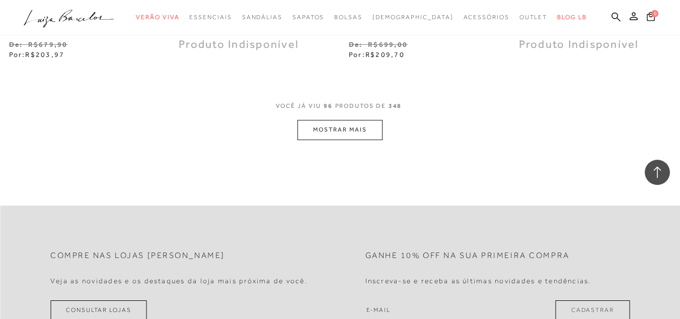
click at [352, 127] on button "MOSTRAR MAIS" at bounding box center [339, 130] width 85 height 20
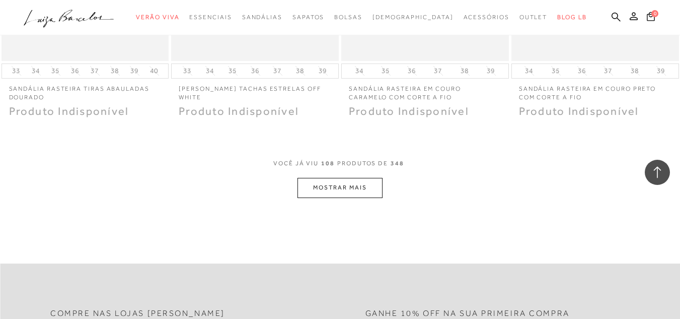
click at [356, 181] on button "MOSTRAR MAIS" at bounding box center [339, 188] width 85 height 20
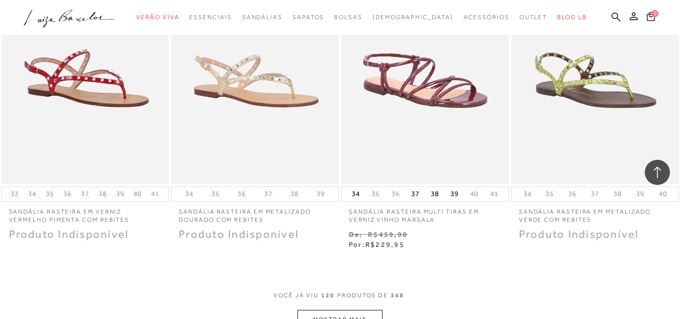
scroll to position [9599, 0]
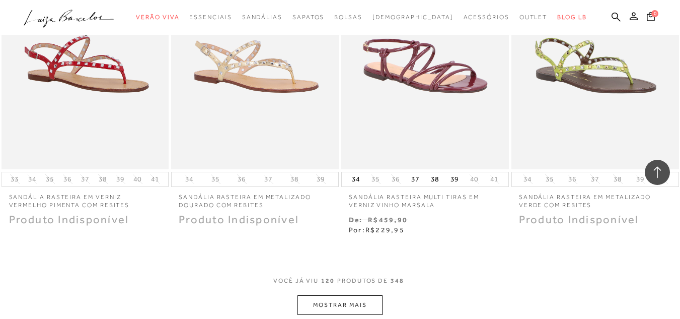
click at [359, 306] on button "MOSTRAR MAIS" at bounding box center [339, 305] width 85 height 20
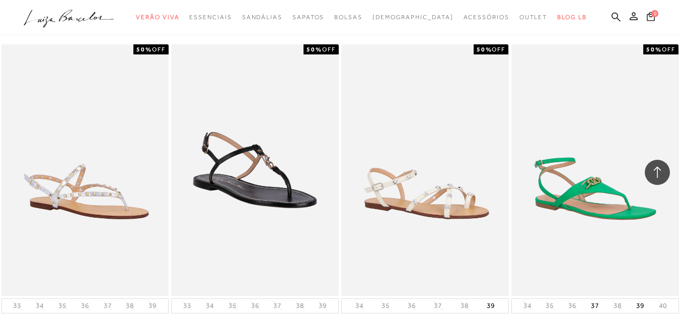
scroll to position [10606, 0]
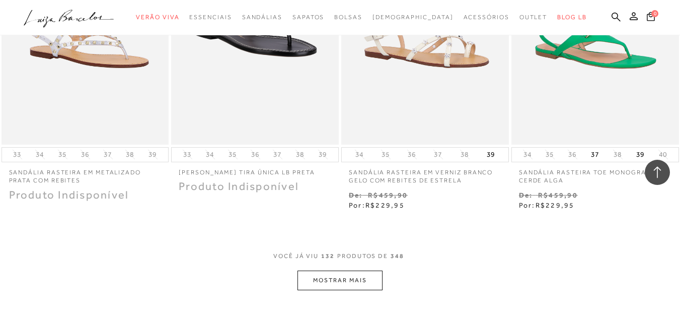
click at [359, 289] on button "MOSTRAR MAIS" at bounding box center [339, 280] width 85 height 20
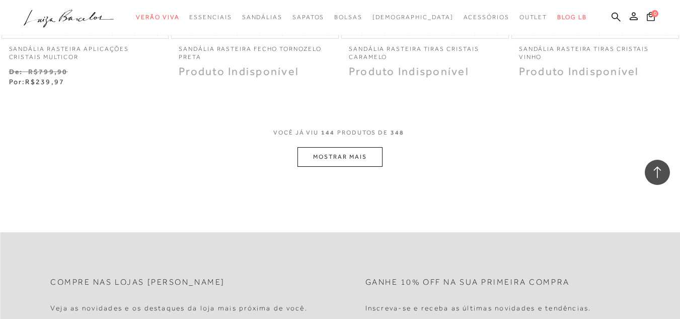
scroll to position [11713, 0]
click at [346, 151] on button "MOSTRAR MAIS" at bounding box center [339, 155] width 85 height 20
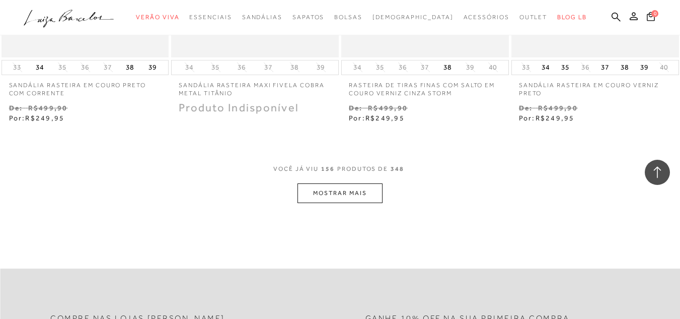
scroll to position [12669, 0]
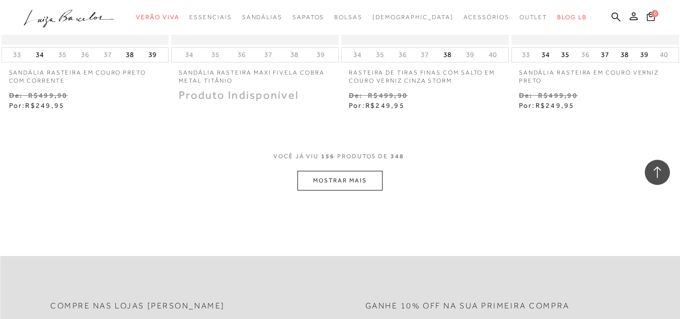
click at [345, 182] on button "MOSTRAR MAIS" at bounding box center [339, 181] width 85 height 20
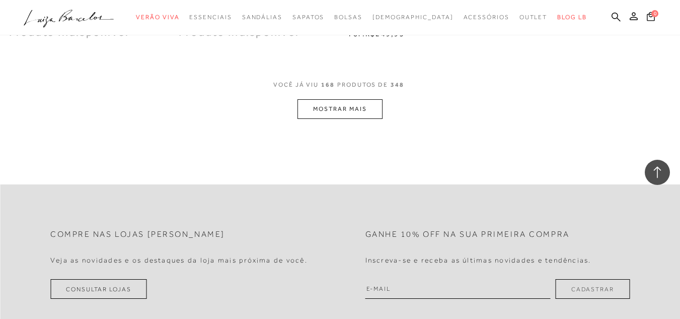
click at [353, 106] on button "MOSTRAR MAIS" at bounding box center [339, 109] width 85 height 20
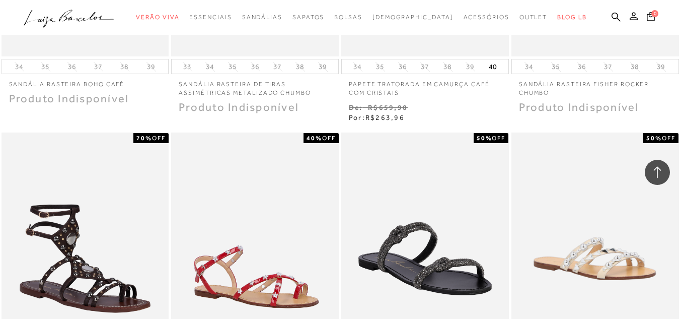
scroll to position [14536, 0]
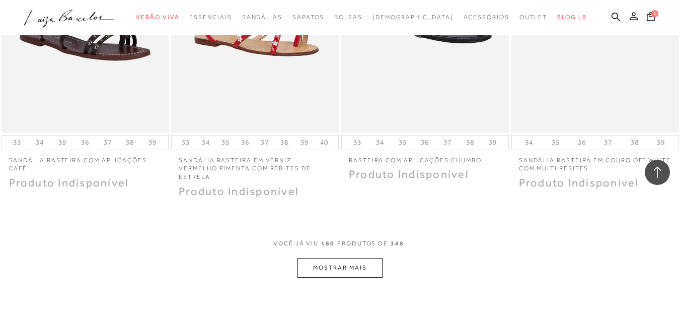
click at [359, 258] on button "MOSTRAR MAIS" at bounding box center [339, 268] width 85 height 20
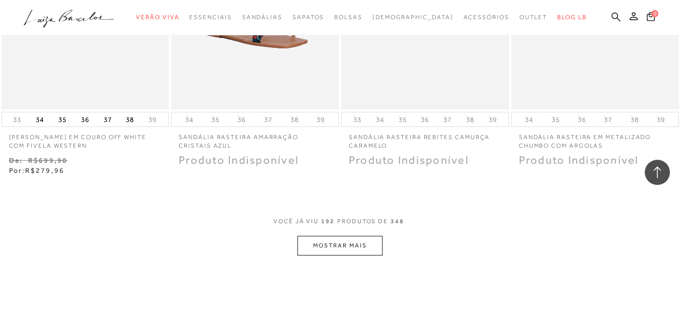
scroll to position [15480, 0]
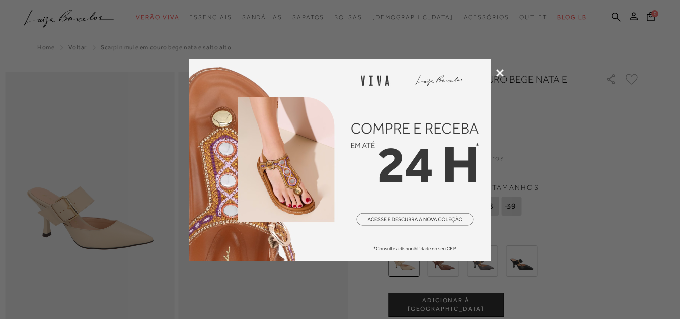
click at [498, 70] on icon at bounding box center [500, 73] width 8 height 8
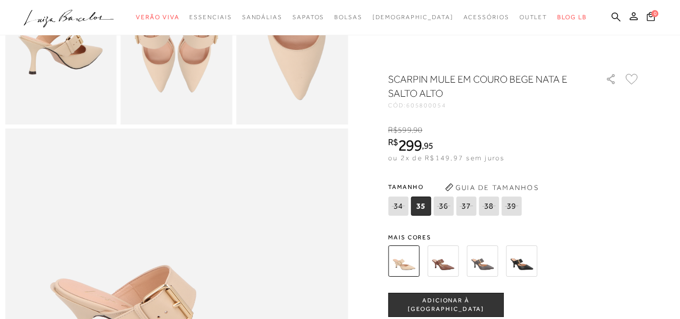
scroll to position [453, 0]
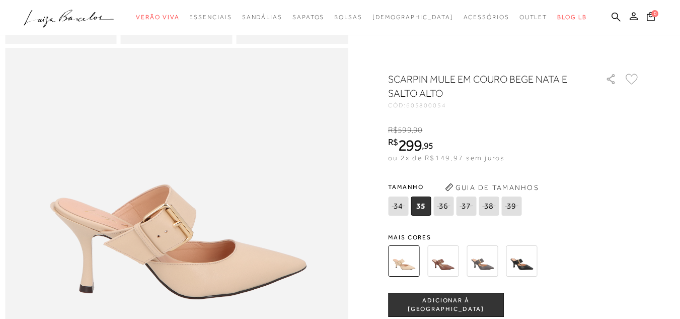
click at [527, 261] on img at bounding box center [521, 260] width 31 height 31
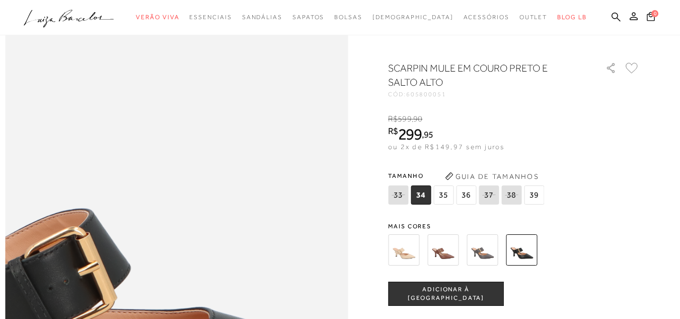
scroll to position [554, 0]
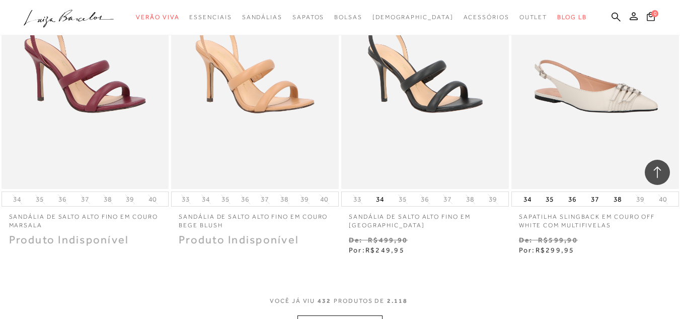
scroll to position [35591, 0]
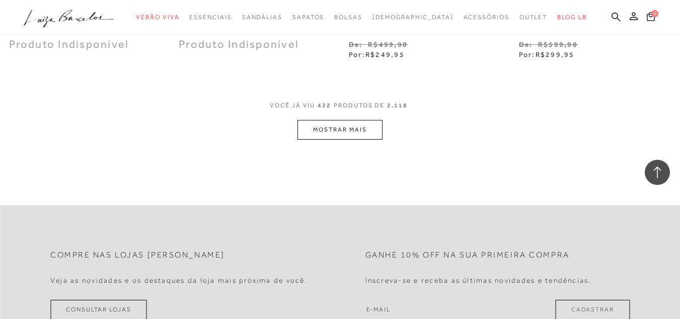
click at [340, 120] on button "MOSTRAR MAIS" at bounding box center [339, 130] width 85 height 20
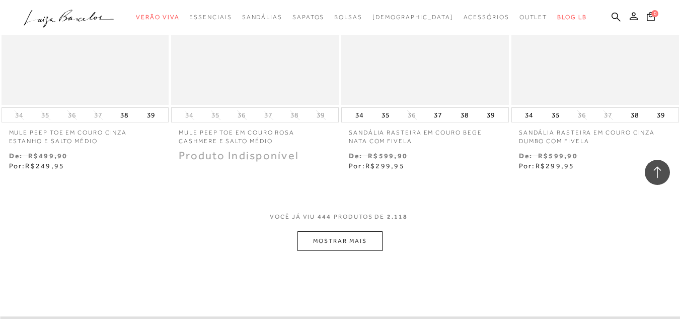
scroll to position [36615, 0]
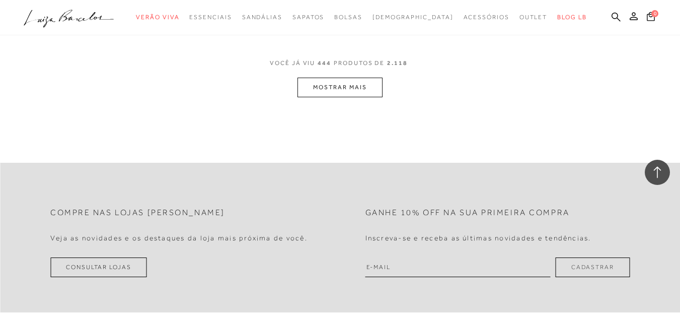
click at [363, 77] on button "MOSTRAR MAIS" at bounding box center [339, 87] width 85 height 20
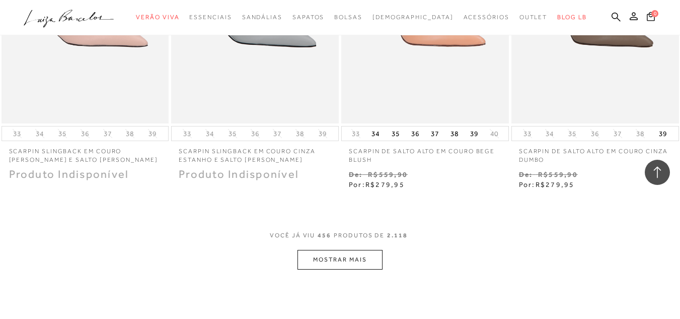
scroll to position [37395, 0]
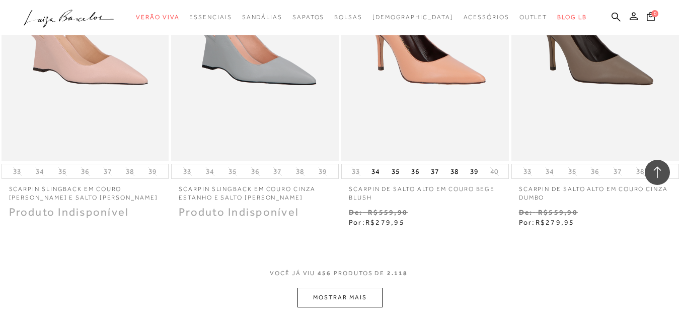
click at [338, 287] on button "MOSTRAR MAIS" at bounding box center [339, 297] width 85 height 20
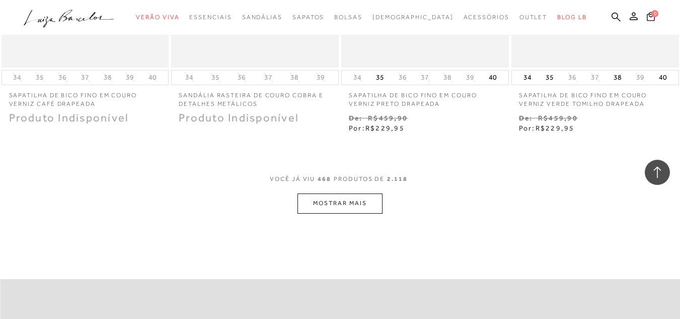
scroll to position [38503, 0]
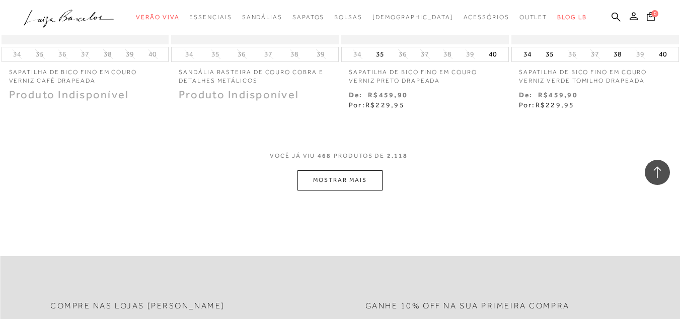
click at [344, 170] on button "MOSTRAR MAIS" at bounding box center [339, 180] width 85 height 20
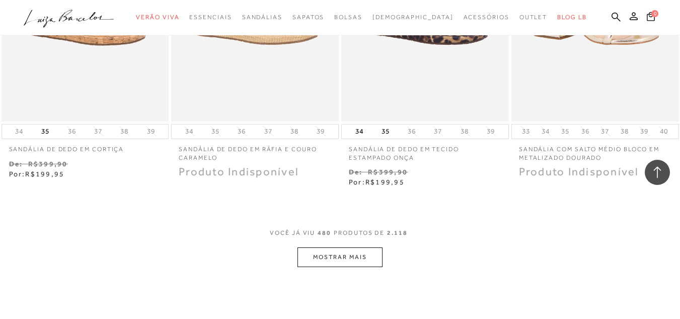
scroll to position [39408, 0]
click at [339, 246] on button "MOSTRAR MAIS" at bounding box center [339, 256] width 85 height 20
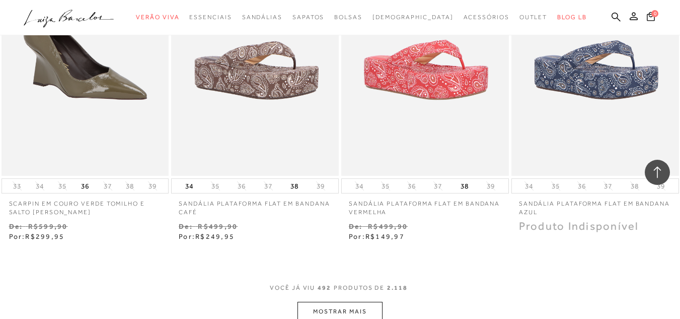
scroll to position [40566, 0]
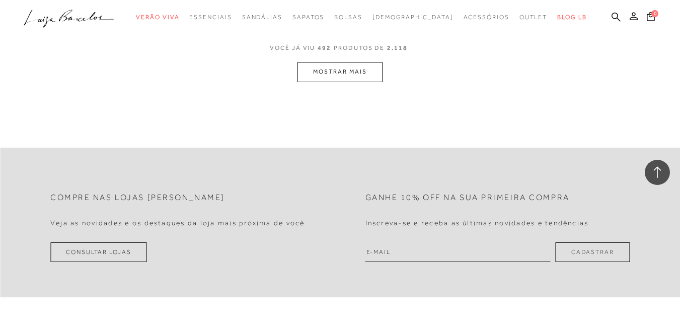
click at [331, 62] on button "MOSTRAR MAIS" at bounding box center [339, 72] width 85 height 20
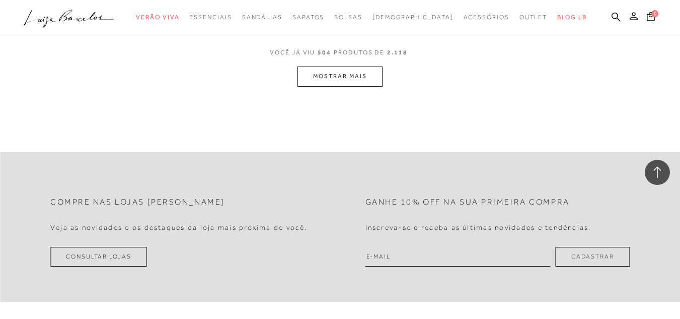
scroll to position [41241, 0]
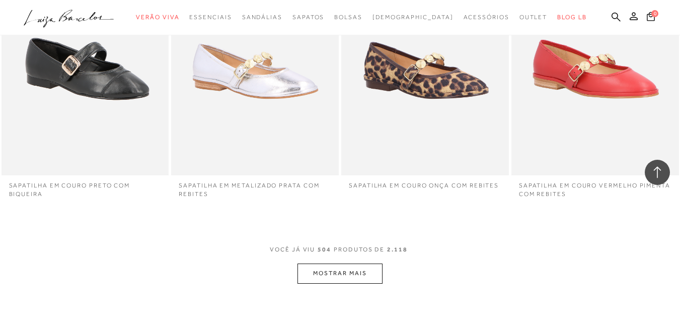
click at [347, 263] on button "MOSTRAR MAIS" at bounding box center [339, 273] width 85 height 20
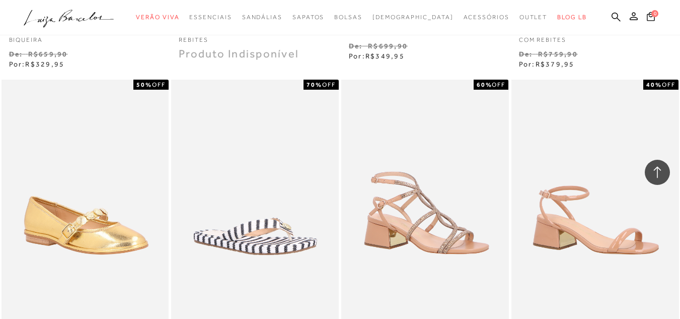
scroll to position [41560, 0]
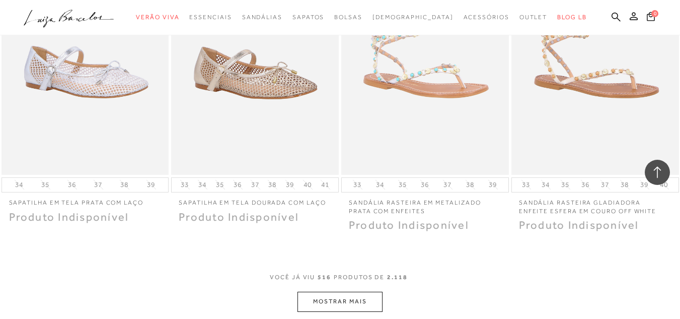
click at [356, 291] on button "MOSTRAR MAIS" at bounding box center [339, 301] width 85 height 20
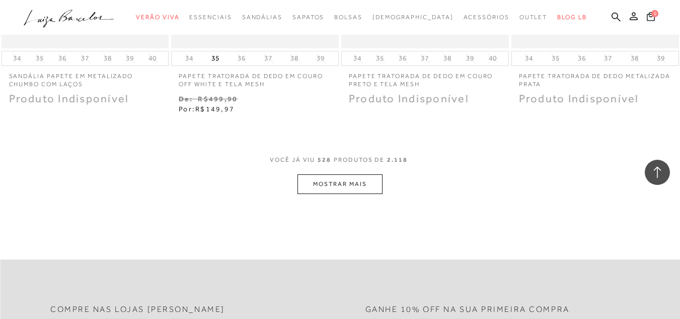
scroll to position [43398, 0]
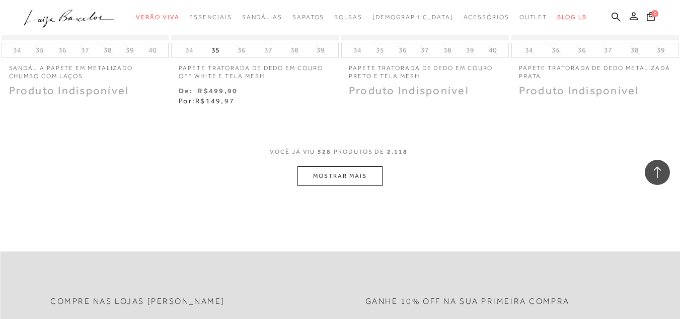
click at [357, 166] on button "MOSTRAR MAIS" at bounding box center [339, 176] width 85 height 20
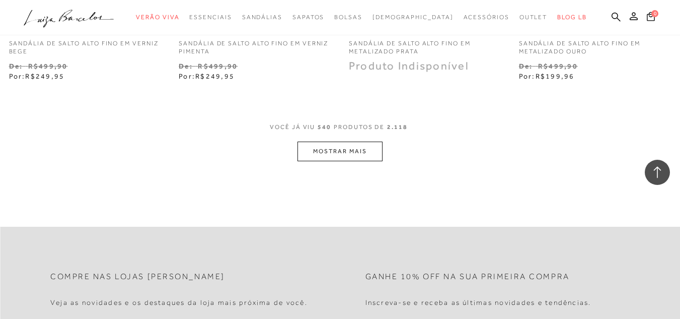
scroll to position [44304, 0]
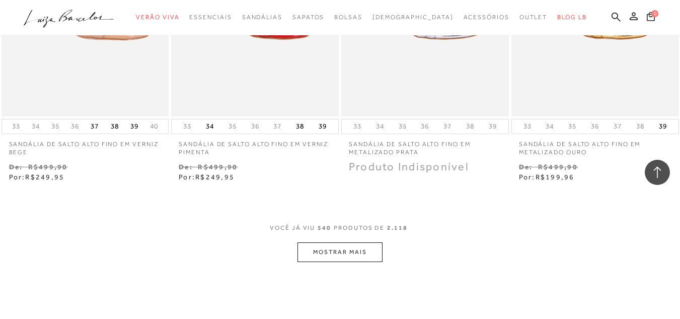
click at [352, 242] on button "MOSTRAR MAIS" at bounding box center [339, 252] width 85 height 20
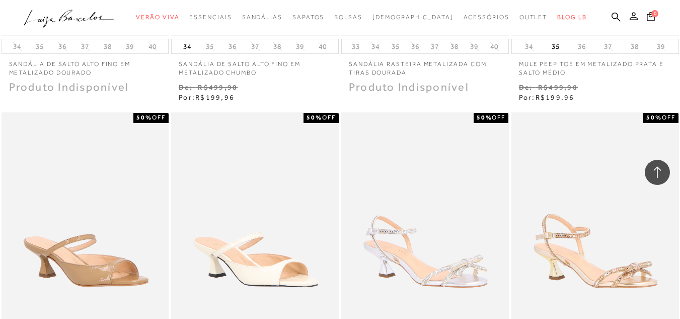
scroll to position [44757, 0]
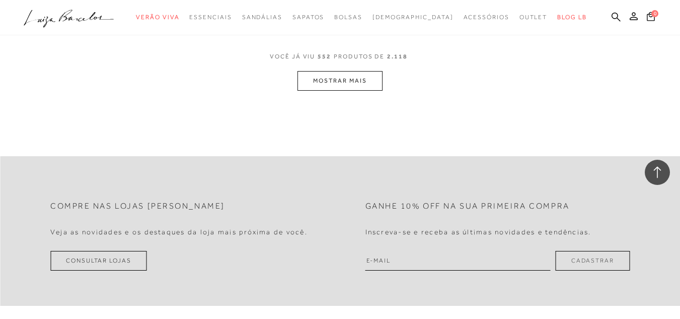
click at [353, 91] on button "MOSTRAR MAIS" at bounding box center [339, 81] width 85 height 20
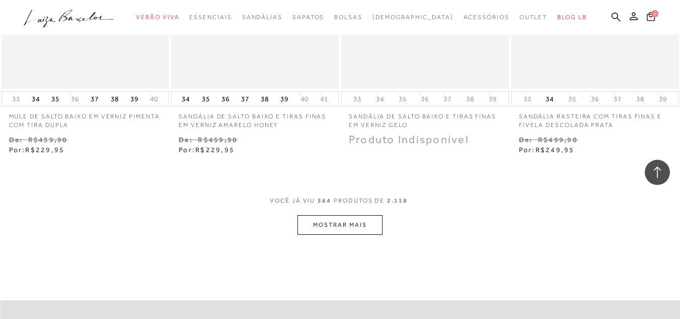
scroll to position [46334, 0]
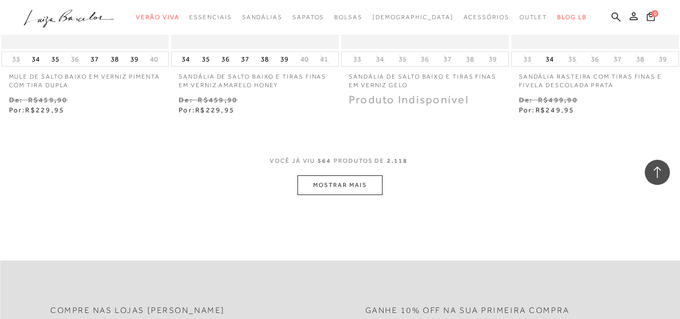
click at [368, 175] on button "MOSTRAR MAIS" at bounding box center [339, 185] width 85 height 20
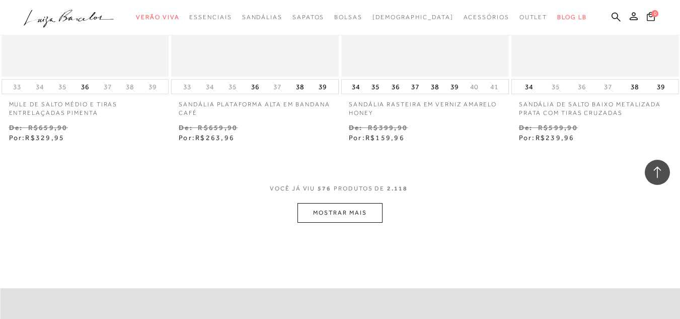
click at [367, 203] on button "MOSTRAR MAIS" at bounding box center [339, 213] width 85 height 20
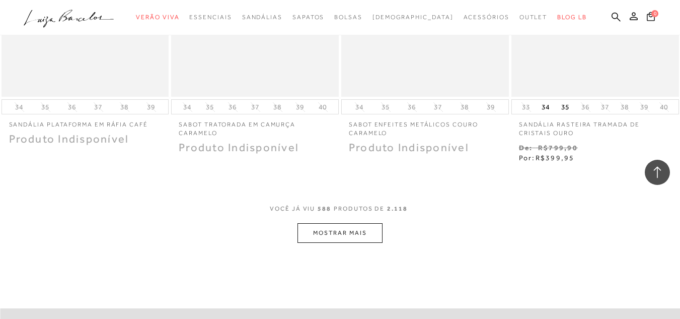
scroll to position [48302, 0]
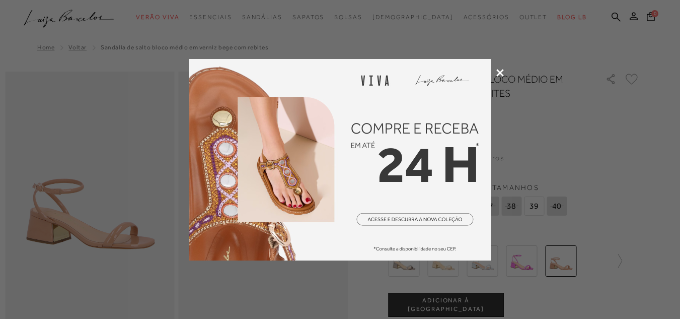
click at [500, 75] on icon at bounding box center [500, 73] width 8 height 8
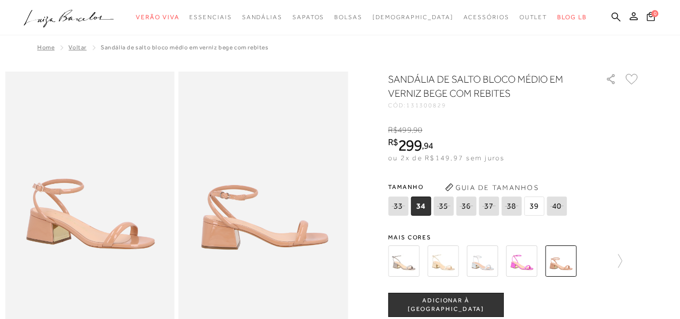
click at [531, 192] on button "Guia de Tamanhos" at bounding box center [491, 187] width 101 height 16
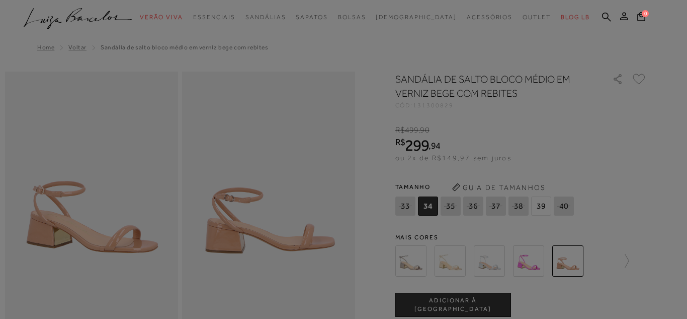
click at [533, 203] on body "Página de detalhes do produto de SANDÁLIA DE SALTO BLOCO MÉDIO EM VERNIZ BEGE C…" at bounding box center [343, 193] width 687 height 386
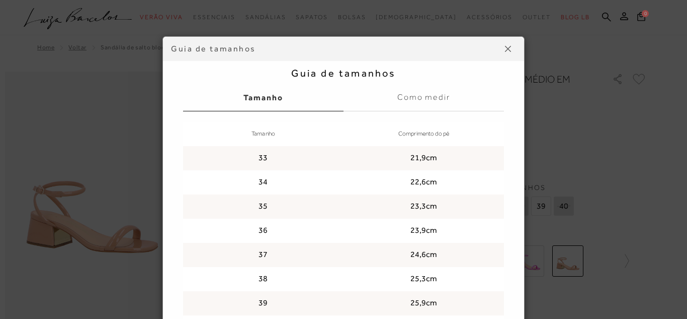
click at [504, 53] on button at bounding box center [508, 49] width 16 height 16
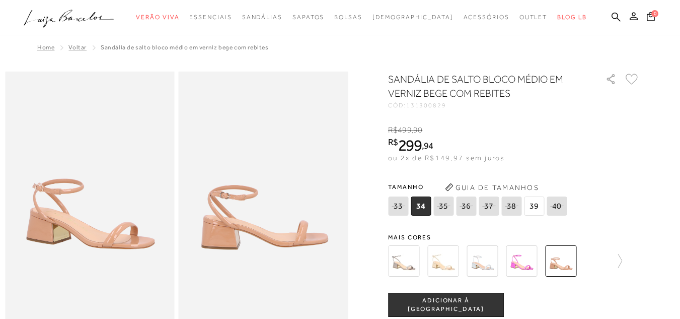
click at [542, 204] on span "39" at bounding box center [534, 205] width 20 height 19
click at [538, 206] on span "39" at bounding box center [534, 205] width 20 height 19
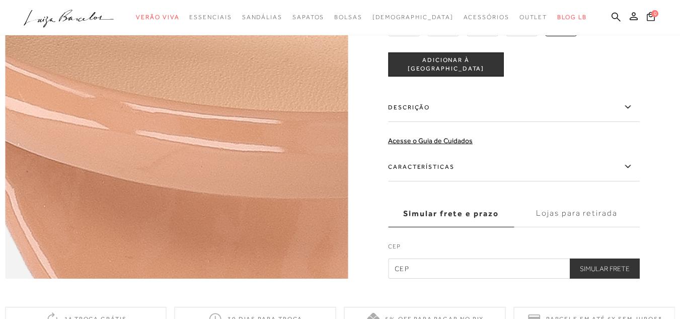
scroll to position [705, 0]
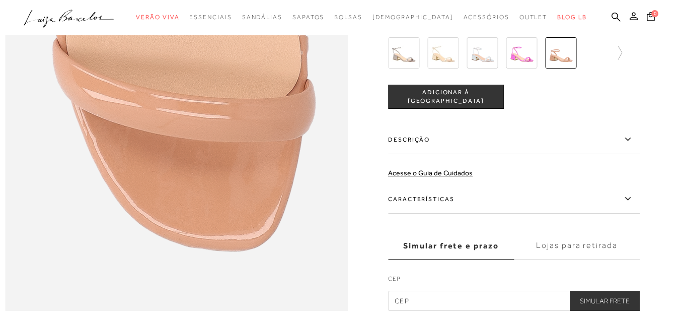
click at [629, 145] on icon at bounding box center [627, 139] width 12 height 13
click at [0, 0] on input "Descrição" at bounding box center [0, 0] width 0 height 0
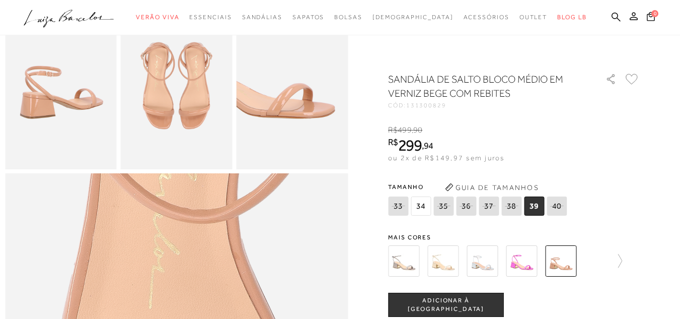
scroll to position [252, 0]
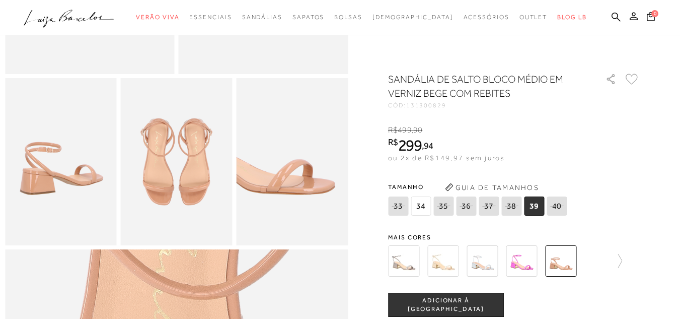
click at [155, 182] on img at bounding box center [177, 162] width 112 height 168
click at [84, 175] on img at bounding box center [61, 162] width 112 height 168
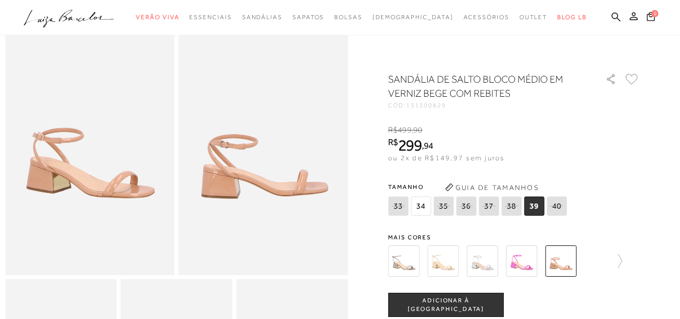
scroll to position [50, 0]
click at [86, 178] on img at bounding box center [90, 148] width 170 height 254
click at [454, 301] on span "ADICIONAR À [GEOGRAPHIC_DATA]" at bounding box center [445, 305] width 115 height 18
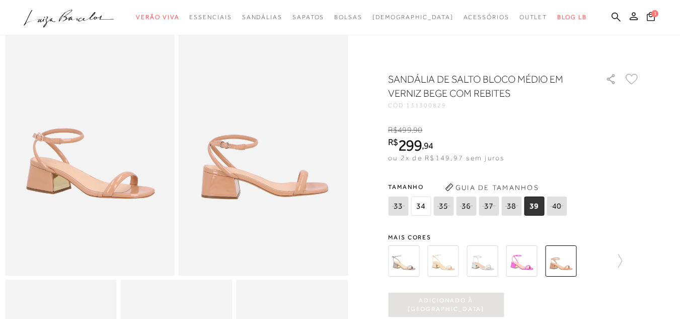
scroll to position [0, 0]
click at [644, 18] on button "1" at bounding box center [651, 18] width 15 height 14
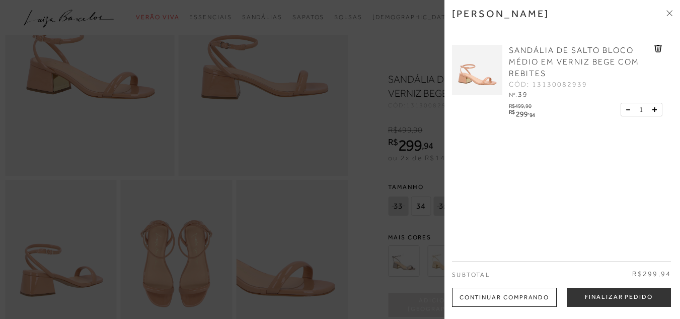
scroll to position [151, 0]
click at [386, 41] on div at bounding box center [340, 159] width 680 height 319
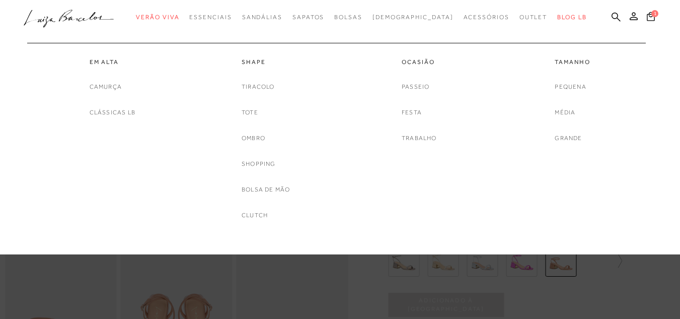
scroll to position [0, 0]
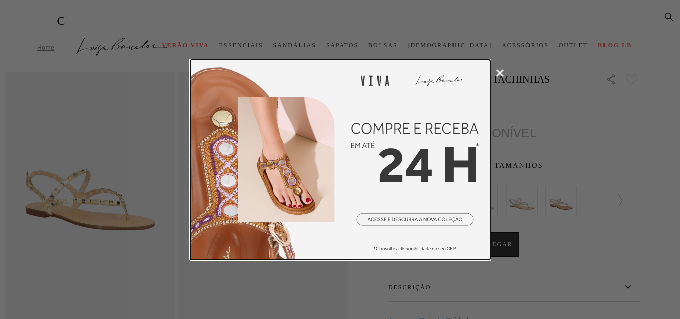
click at [498, 71] on icon at bounding box center [500, 73] width 8 height 8
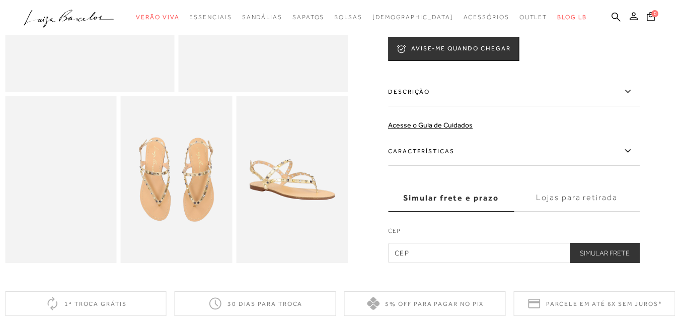
scroll to position [252, 0]
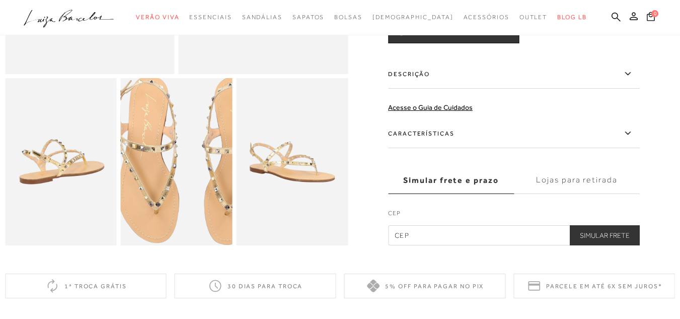
click at [162, 171] on img at bounding box center [190, 159] width 223 height 335
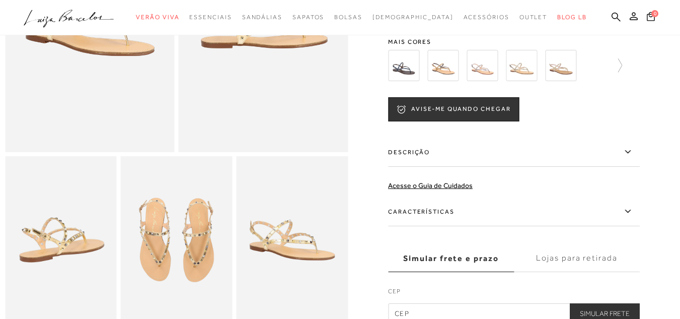
scroll to position [101, 0]
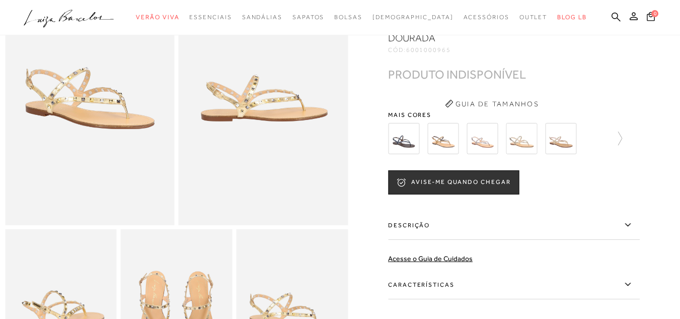
click at [80, 113] on img at bounding box center [90, 98] width 170 height 254
click at [207, 95] on img at bounding box center [264, 98] width 170 height 254
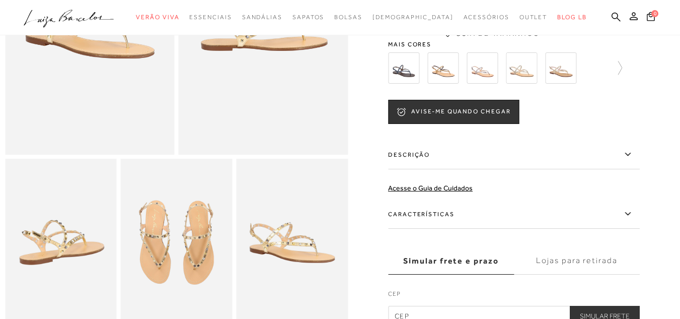
scroll to position [252, 0]
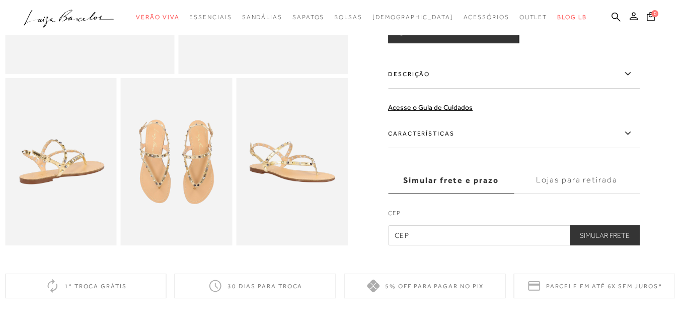
click at [264, 175] on img at bounding box center [292, 162] width 112 height 168
click at [94, 172] on img at bounding box center [61, 162] width 112 height 168
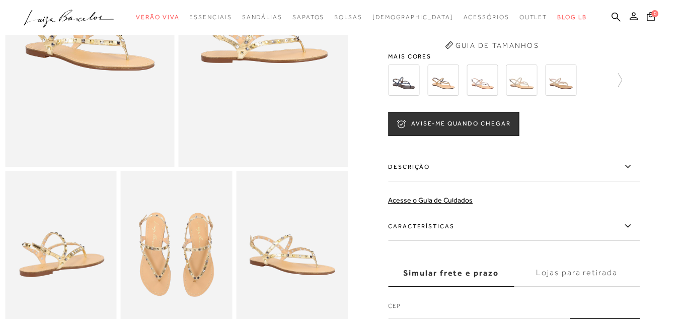
scroll to position [50, 0]
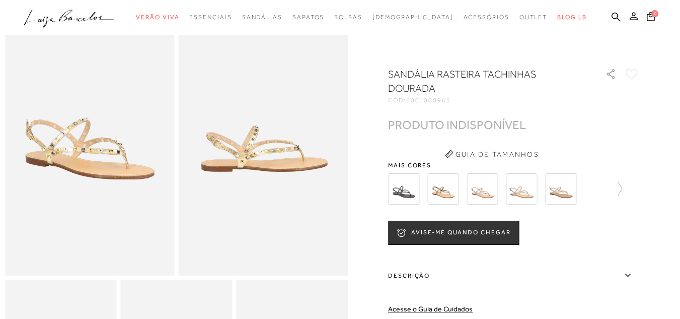
click at [448, 197] on img at bounding box center [442, 188] width 31 height 31
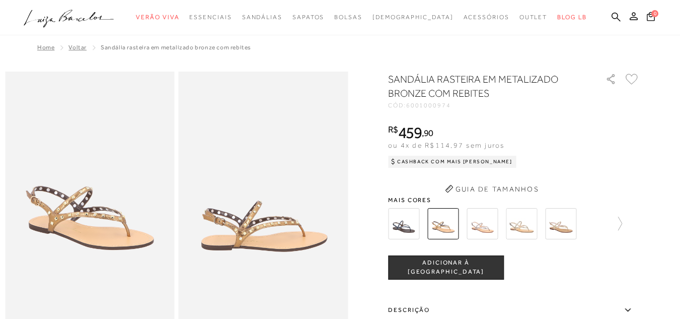
click at [479, 195] on button "Guia de Tamanhos" at bounding box center [491, 189] width 101 height 16
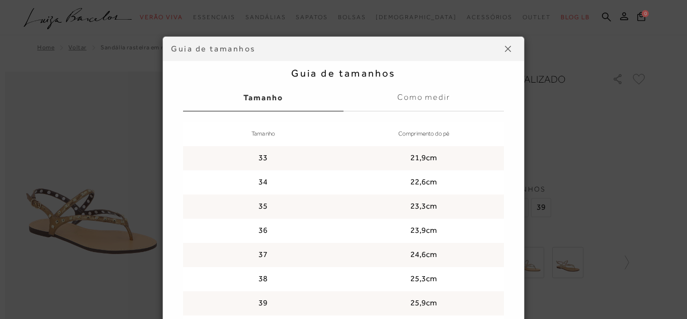
click at [485, 268] on td "25,3cm" at bounding box center [424, 279] width 161 height 24
click at [505, 54] on button at bounding box center [508, 49] width 16 height 16
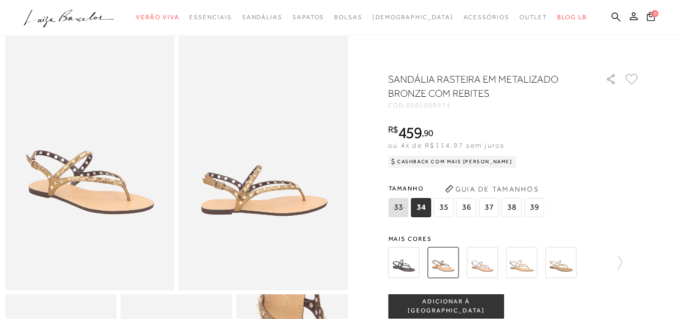
scroll to position [50, 0]
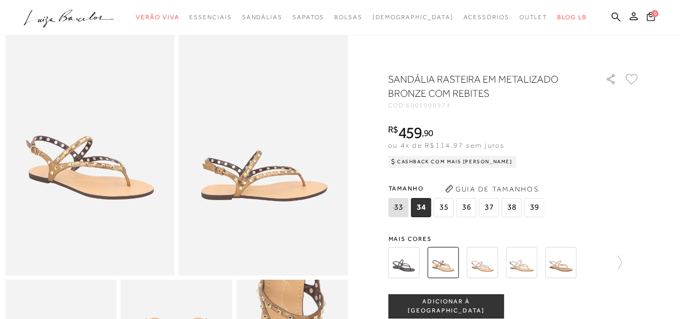
click at [487, 269] on img at bounding box center [481, 262] width 31 height 31
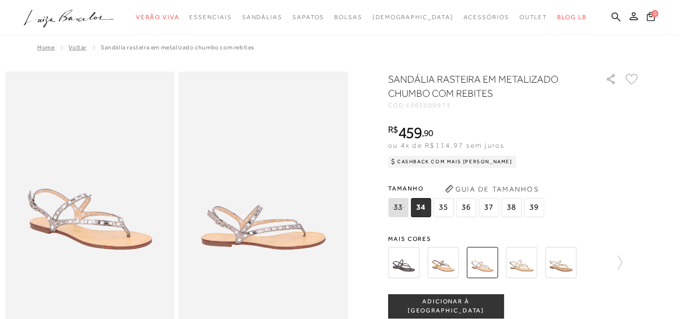
click at [524, 251] on img at bounding box center [521, 262] width 31 height 31
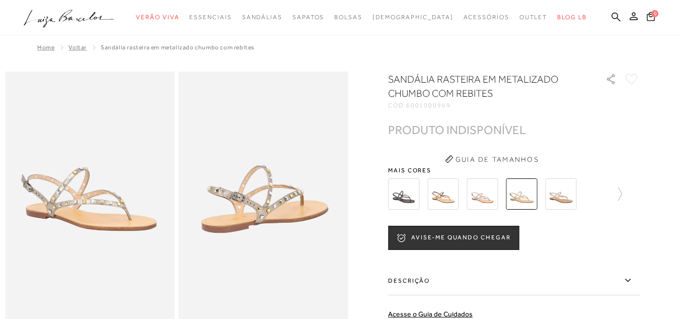
click at [555, 191] on img at bounding box center [560, 193] width 31 height 31
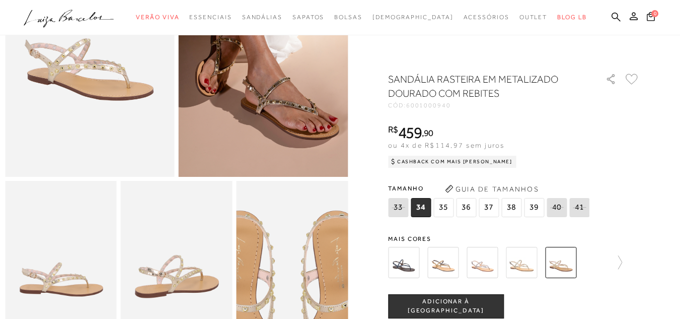
scroll to position [50, 0]
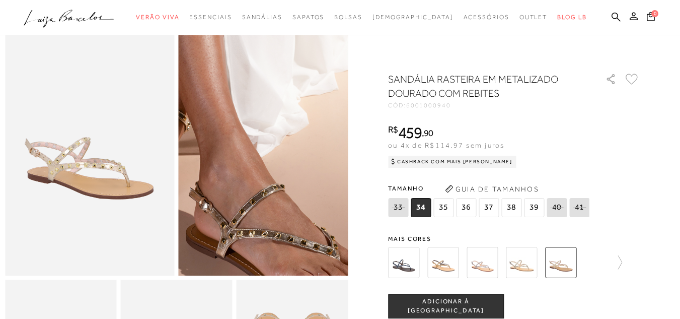
click at [298, 171] on img at bounding box center [230, 128] width 339 height 508
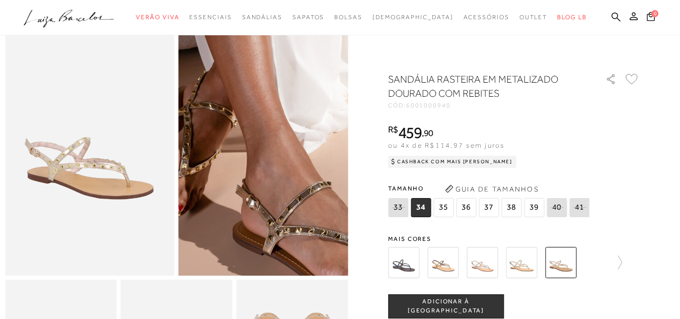
click at [251, 174] on img at bounding box center [277, 126] width 339 height 508
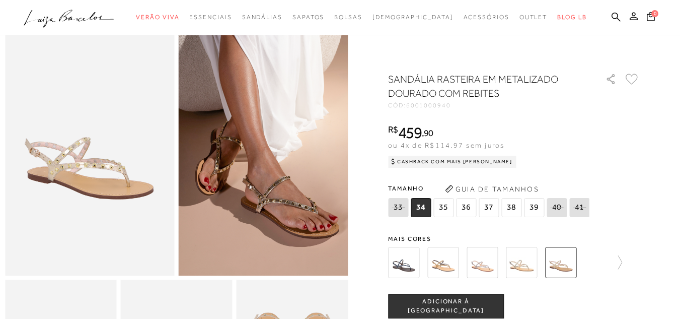
drag, startPoint x: 539, startPoint y: 202, endPoint x: 537, endPoint y: 217, distance: 15.2
click at [539, 202] on span "39" at bounding box center [534, 207] width 20 height 19
